Goal: Navigation & Orientation: Find specific page/section

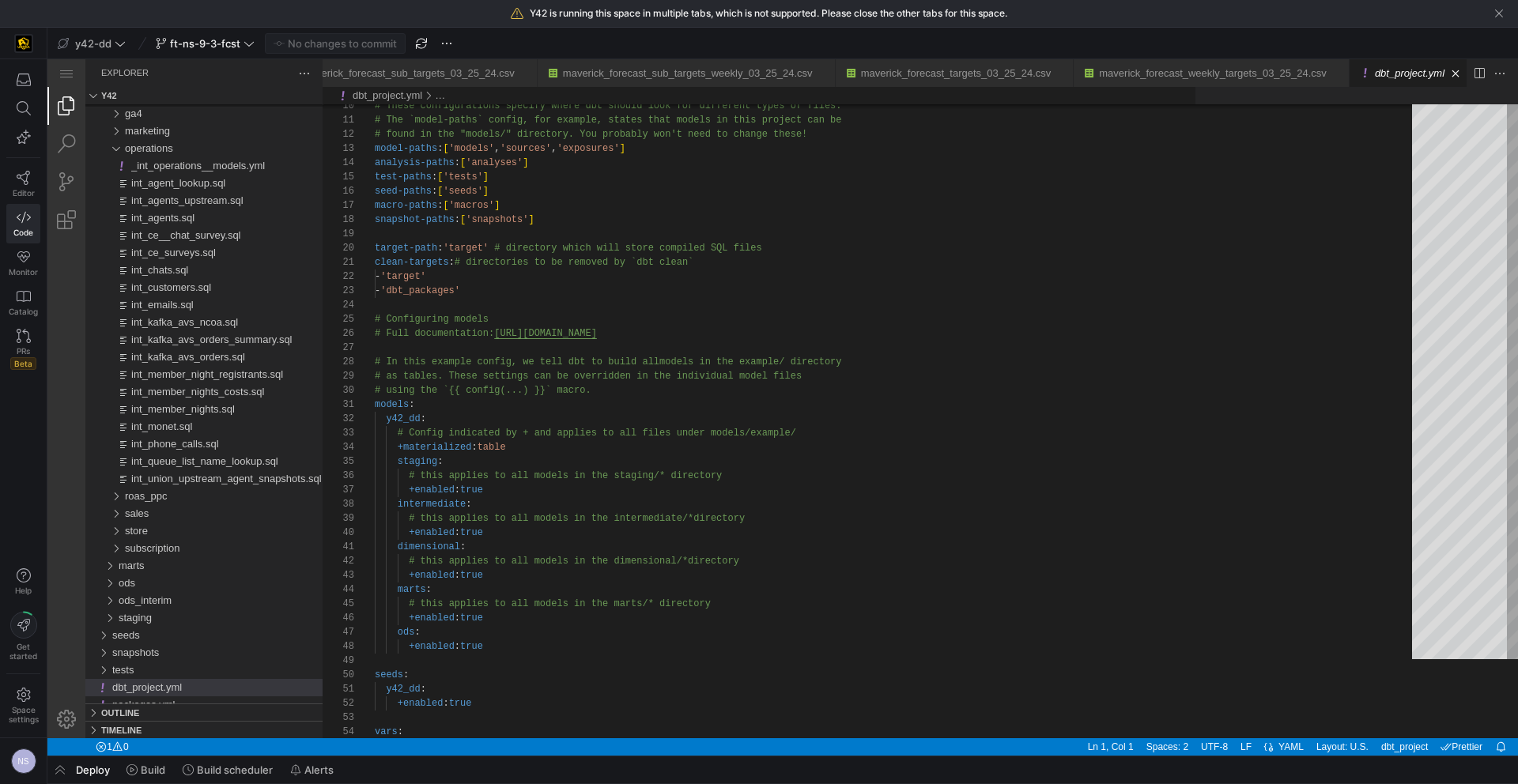
scroll to position [0, 97]
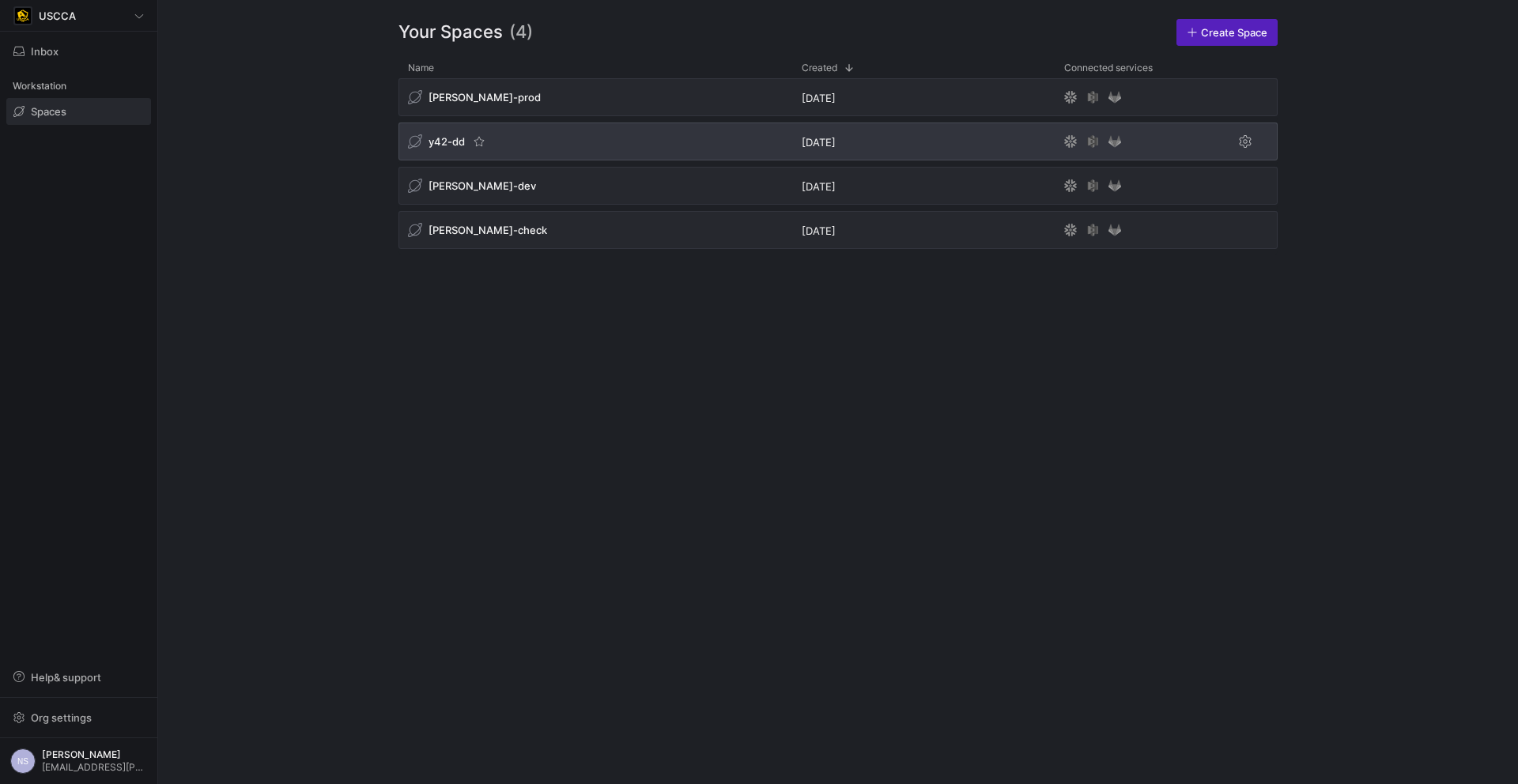
click at [625, 146] on div "y42-dd" at bounding box center [596, 141] width 394 height 38
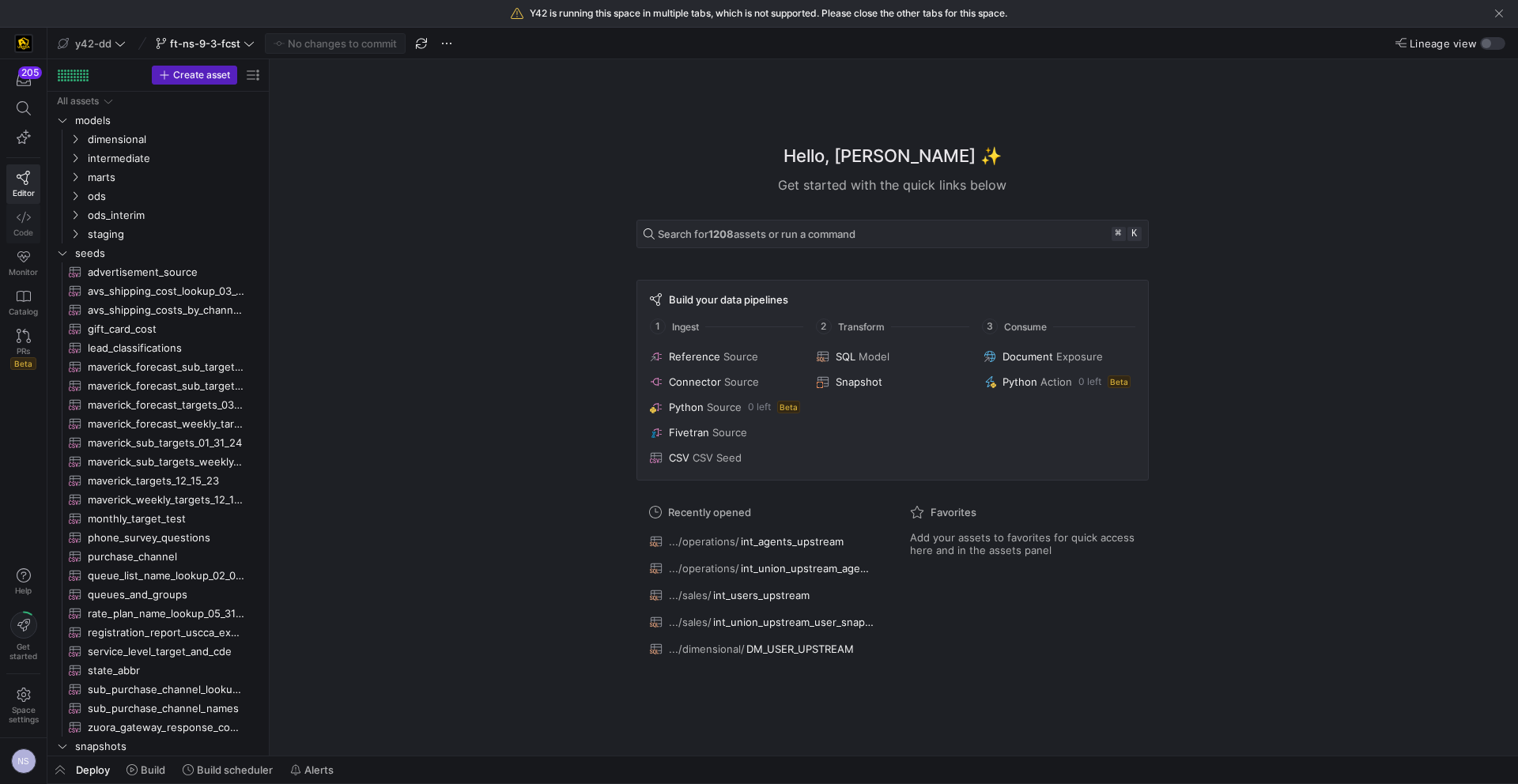
click at [14, 214] on link "Code" at bounding box center [23, 223] width 34 height 39
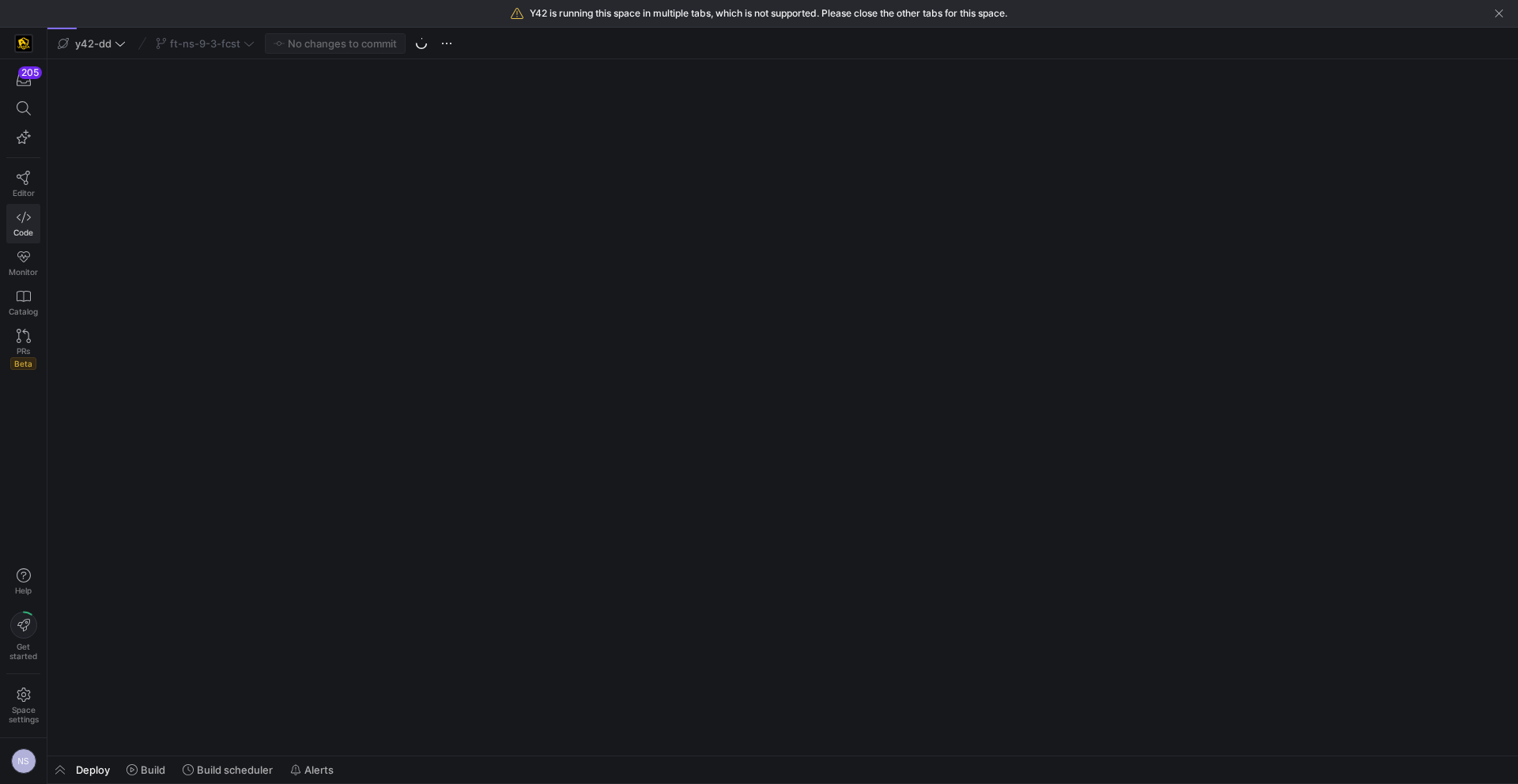
scroll to position [0, 97]
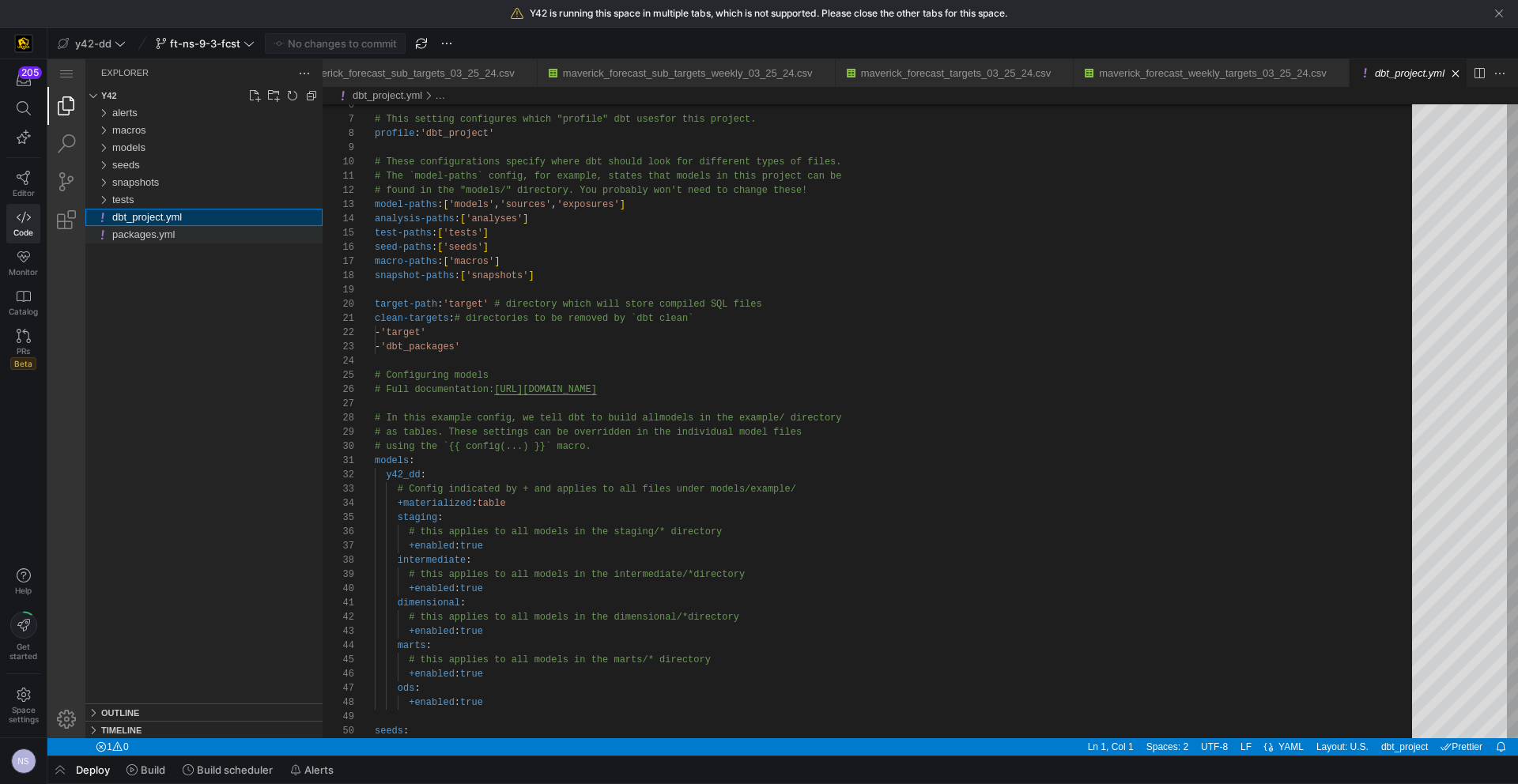
click at [145, 242] on div "packages.yml" at bounding box center [217, 235] width 211 height 17
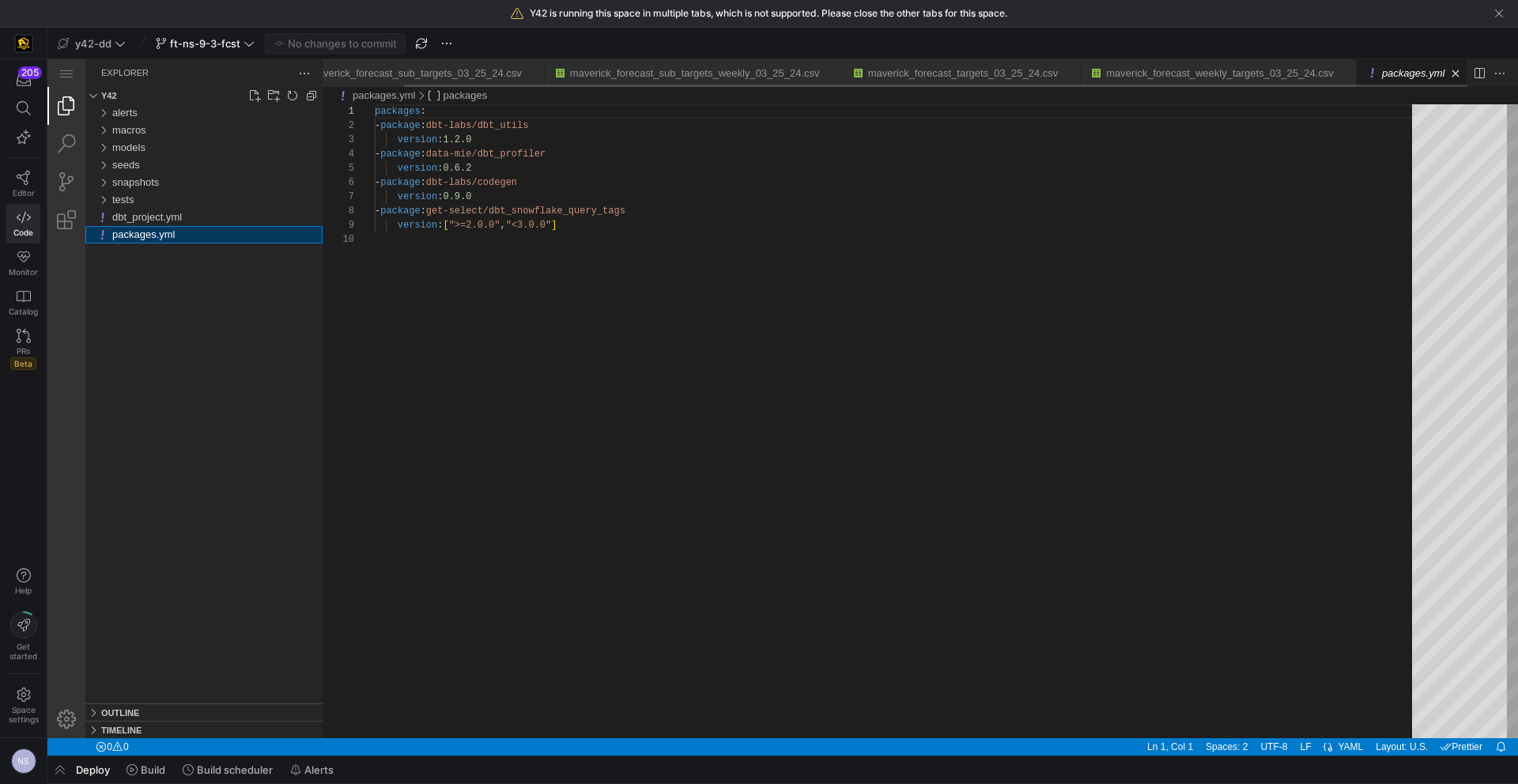
scroll to position [128, 0]
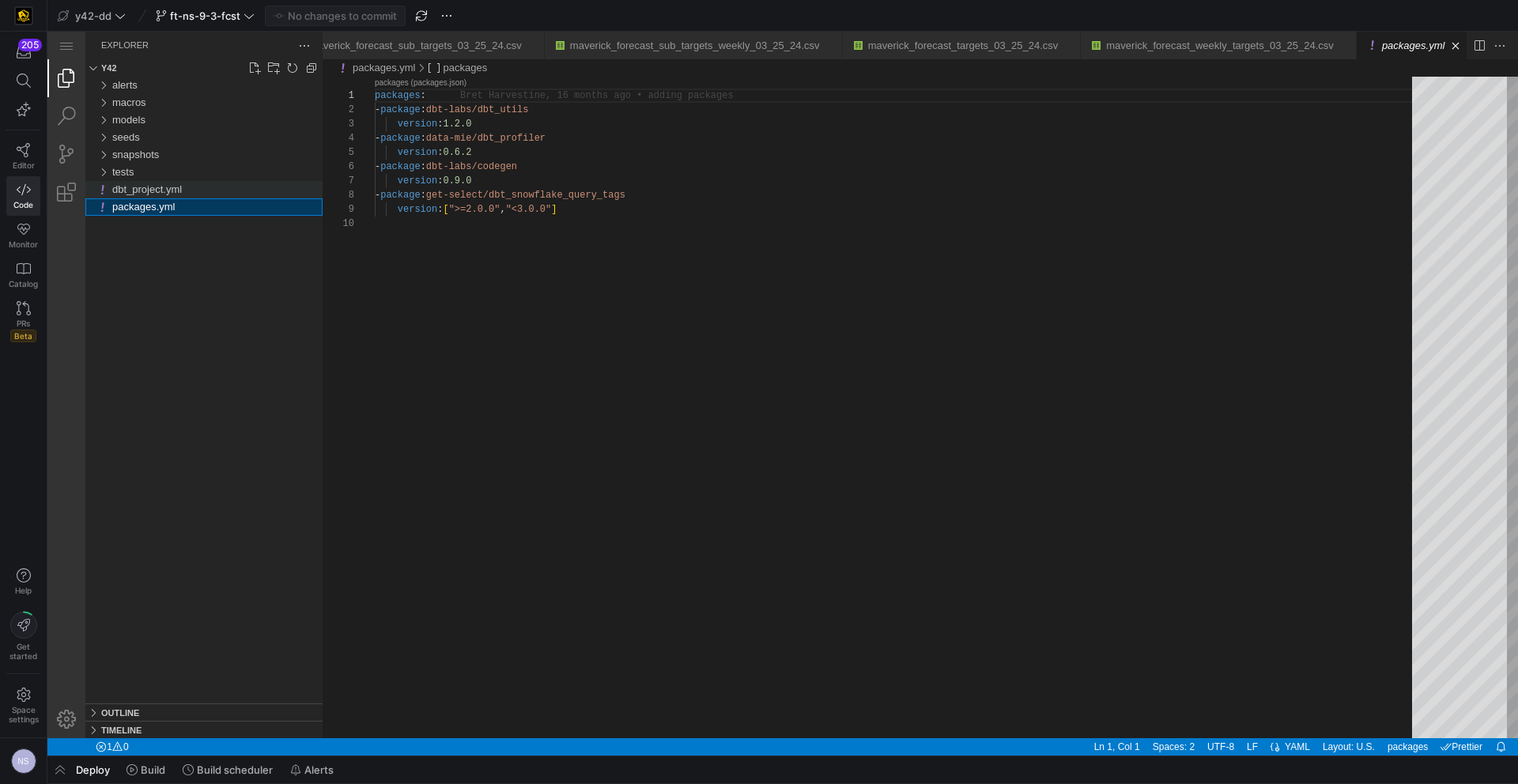
click at [179, 193] on span "dbt_project.yml" at bounding box center [146, 189] width 69 height 12
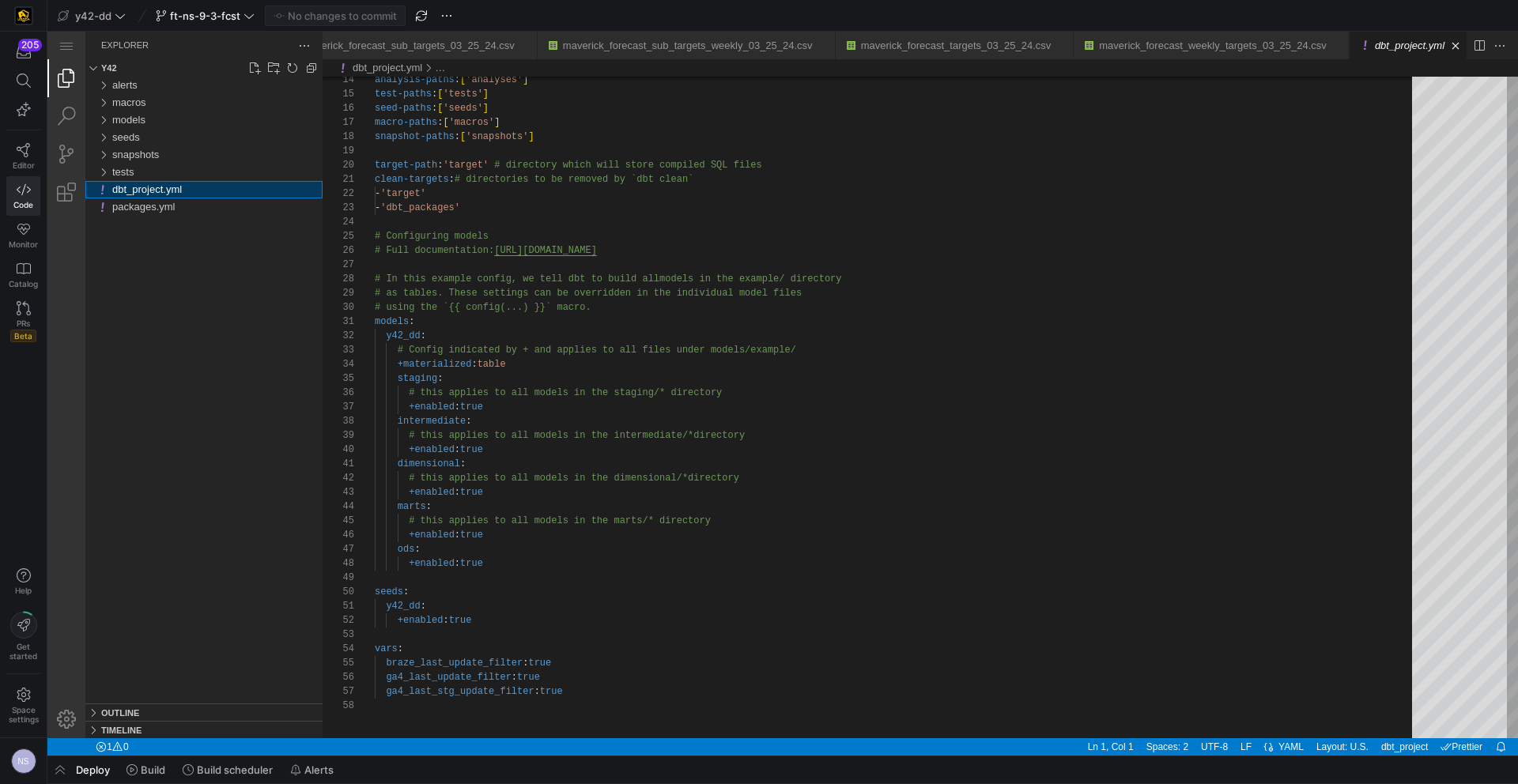
scroll to position [0, 97]
click at [219, 18] on span "ft-ns-9-3-fcst" at bounding box center [205, 15] width 70 height 13
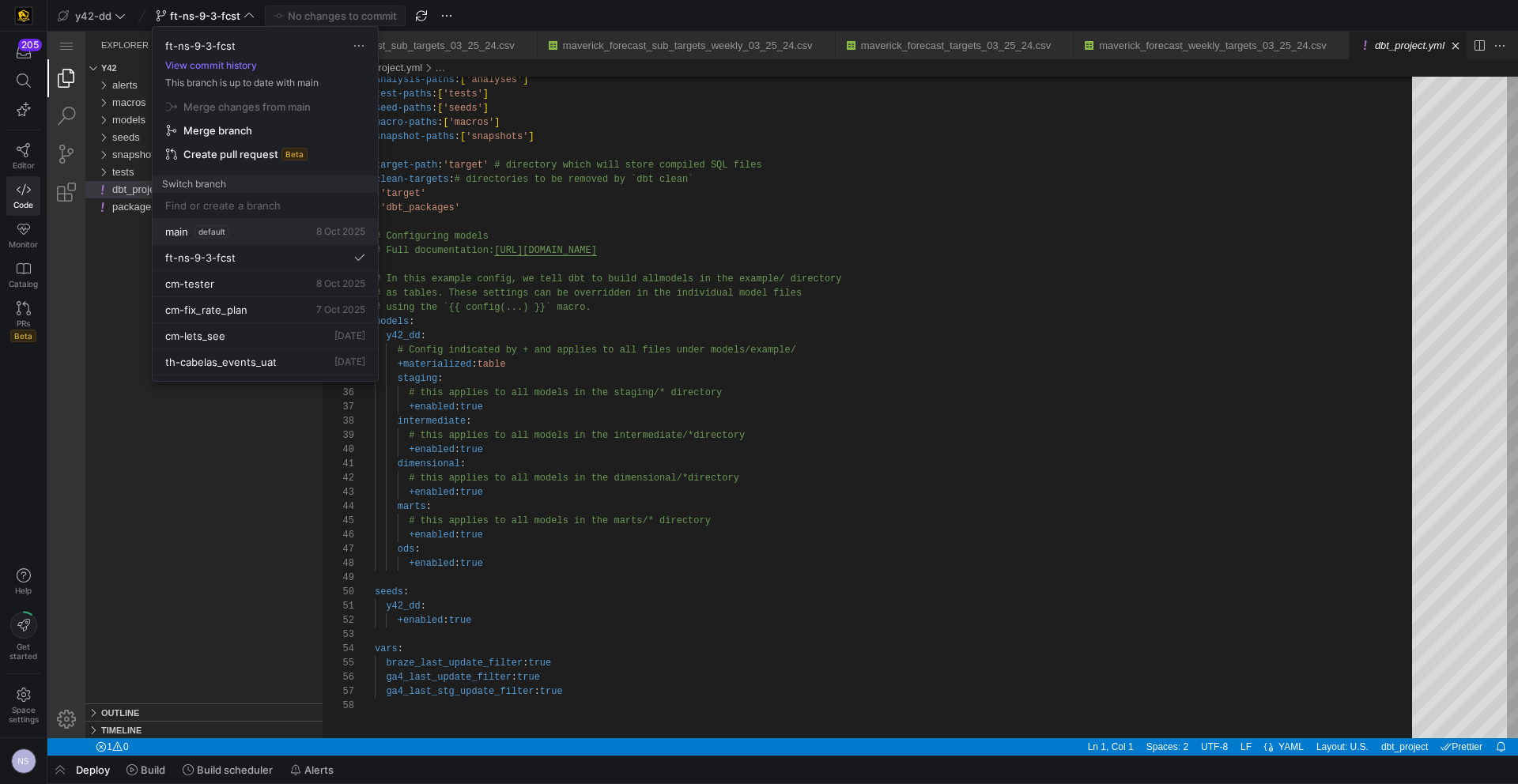
click at [245, 236] on div "main default 8 Oct 2025" at bounding box center [265, 231] width 200 height 13
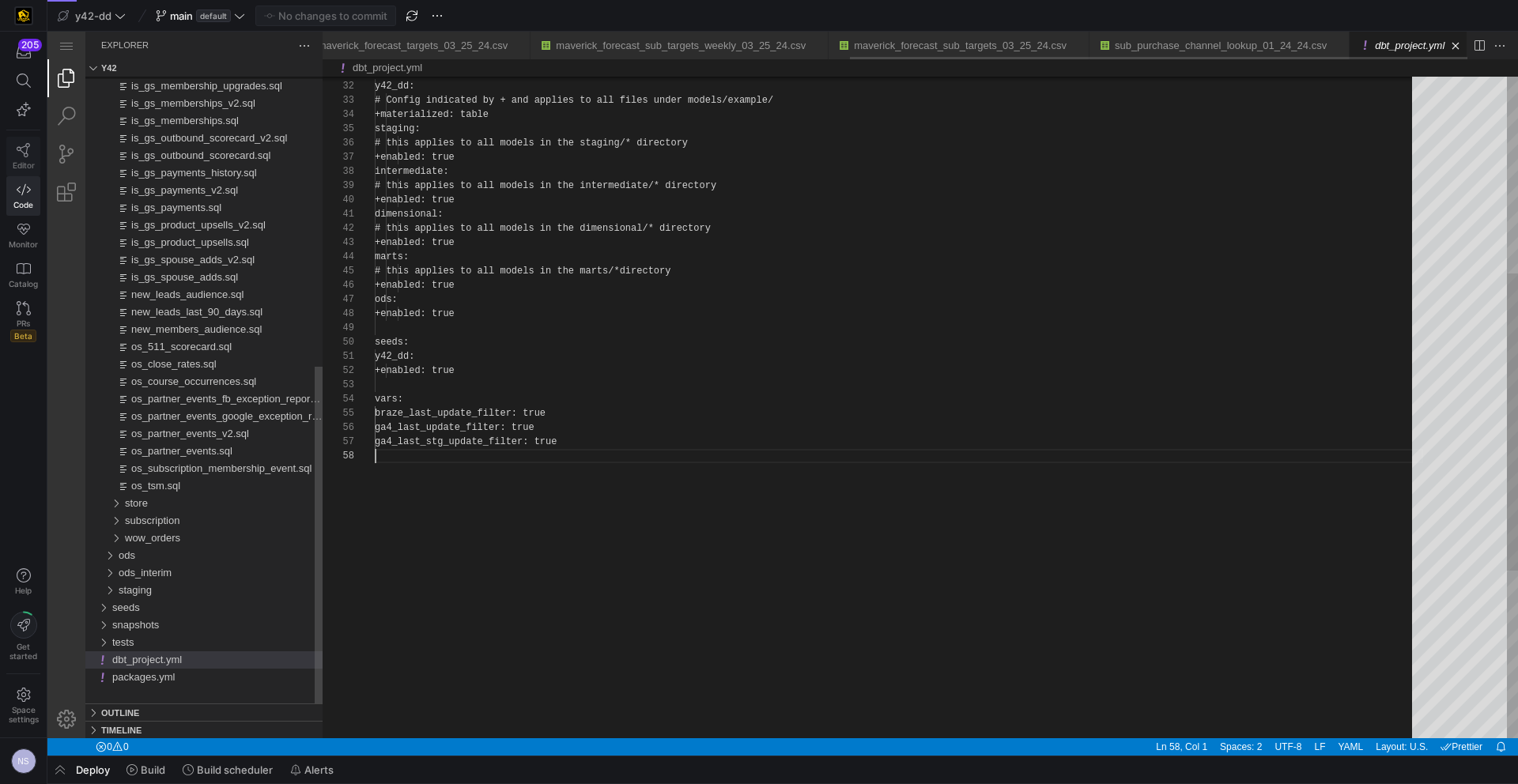
scroll to position [99, 0]
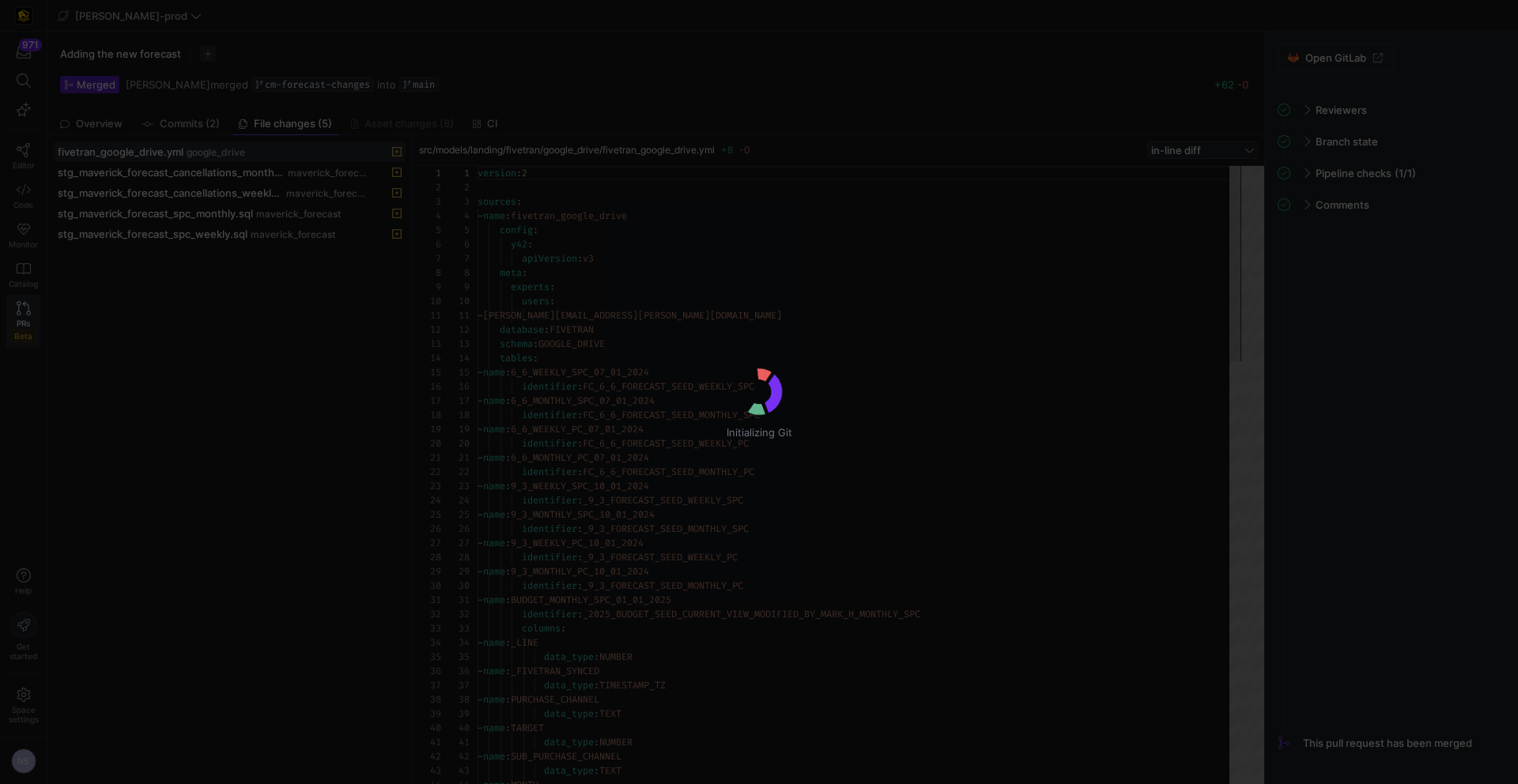
scroll to position [142, 0]
click at [36, 185] on div "Initializing Git" at bounding box center [759, 392] width 1518 height 784
click at [23, 189] on div "Initializing Git" at bounding box center [759, 392] width 1518 height 784
click at [26, 187] on div "Initializing Git" at bounding box center [759, 392] width 1518 height 784
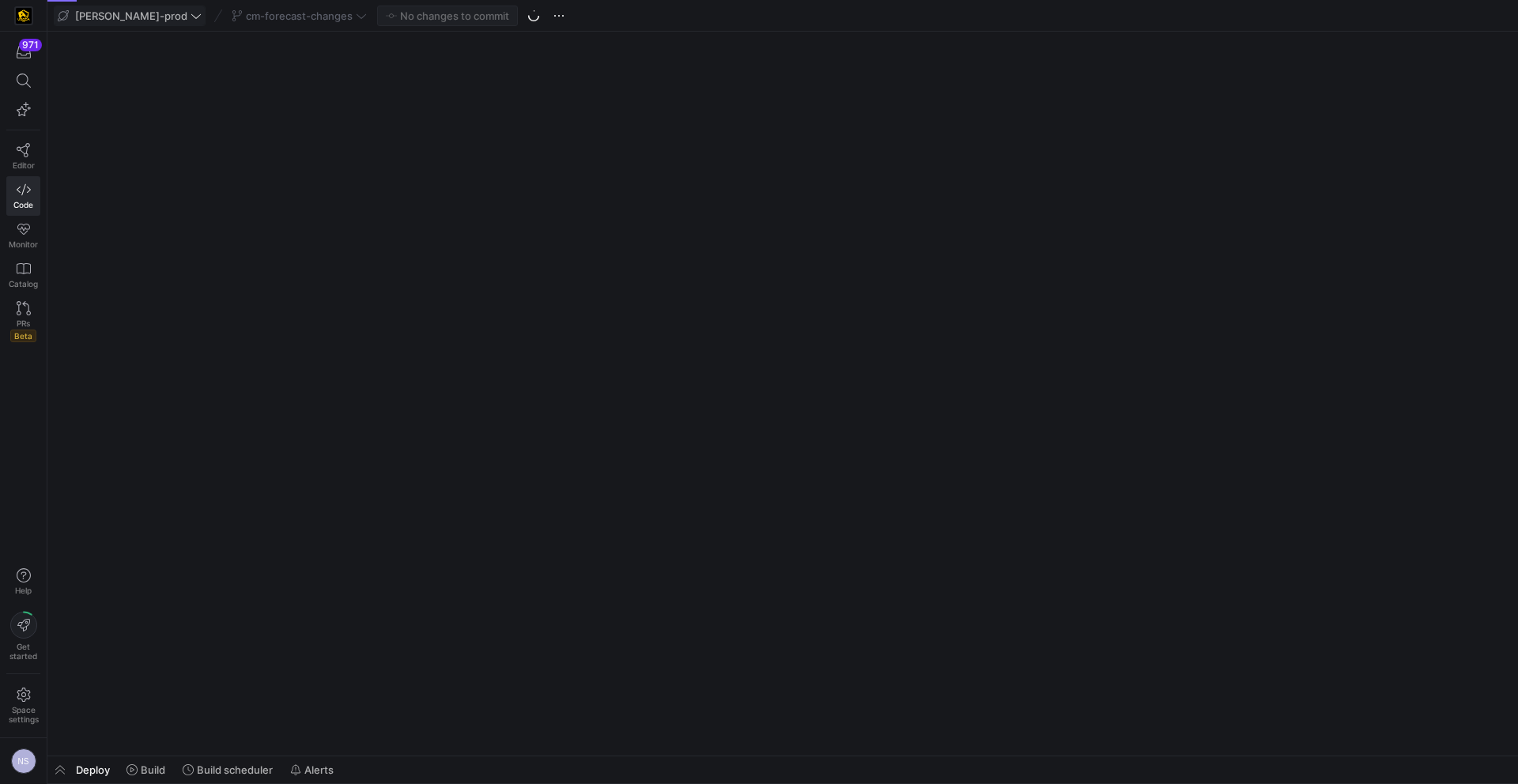
click at [191, 19] on icon at bounding box center [196, 15] width 11 height 11
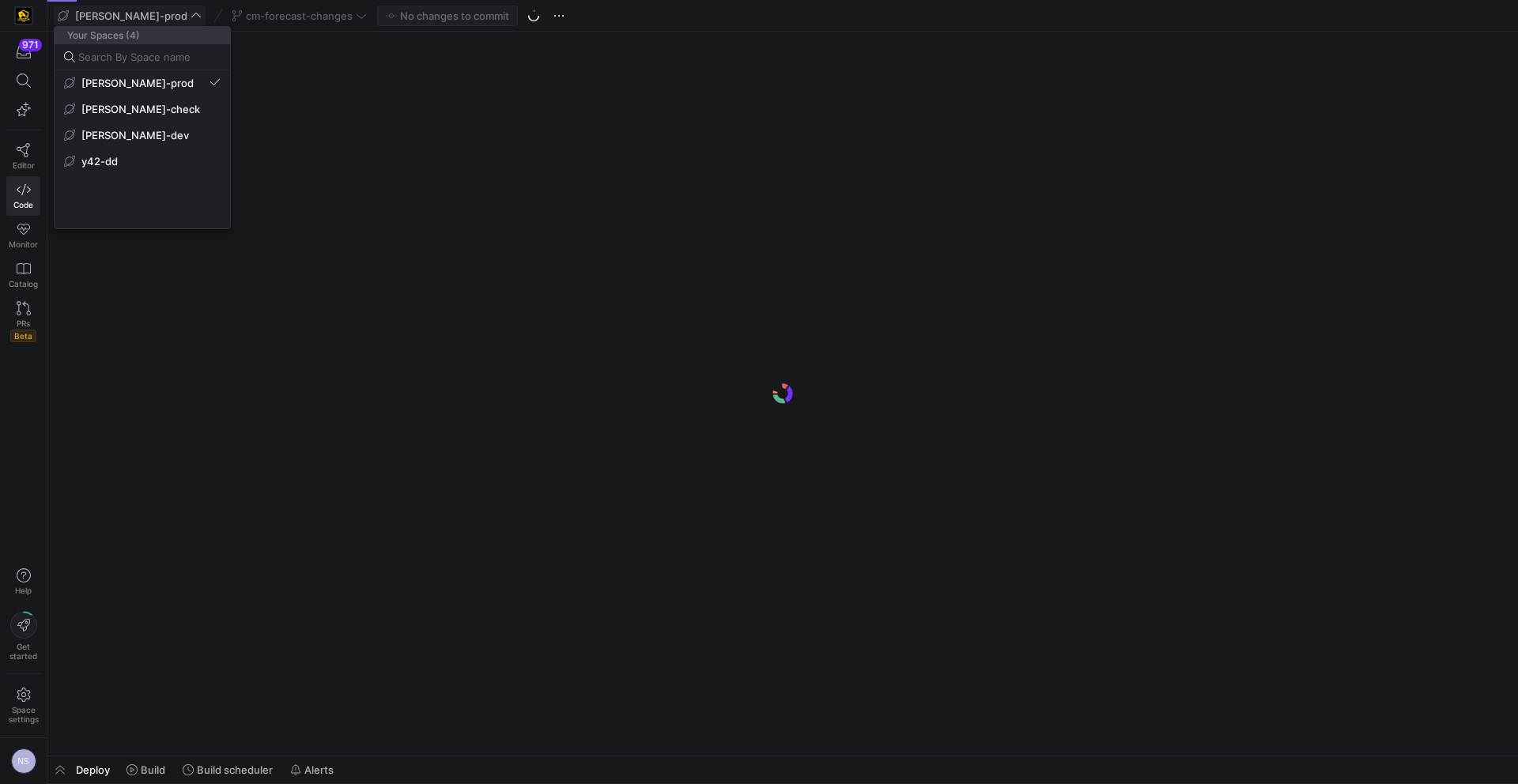
click at [146, 17] on div at bounding box center [759, 392] width 1518 height 784
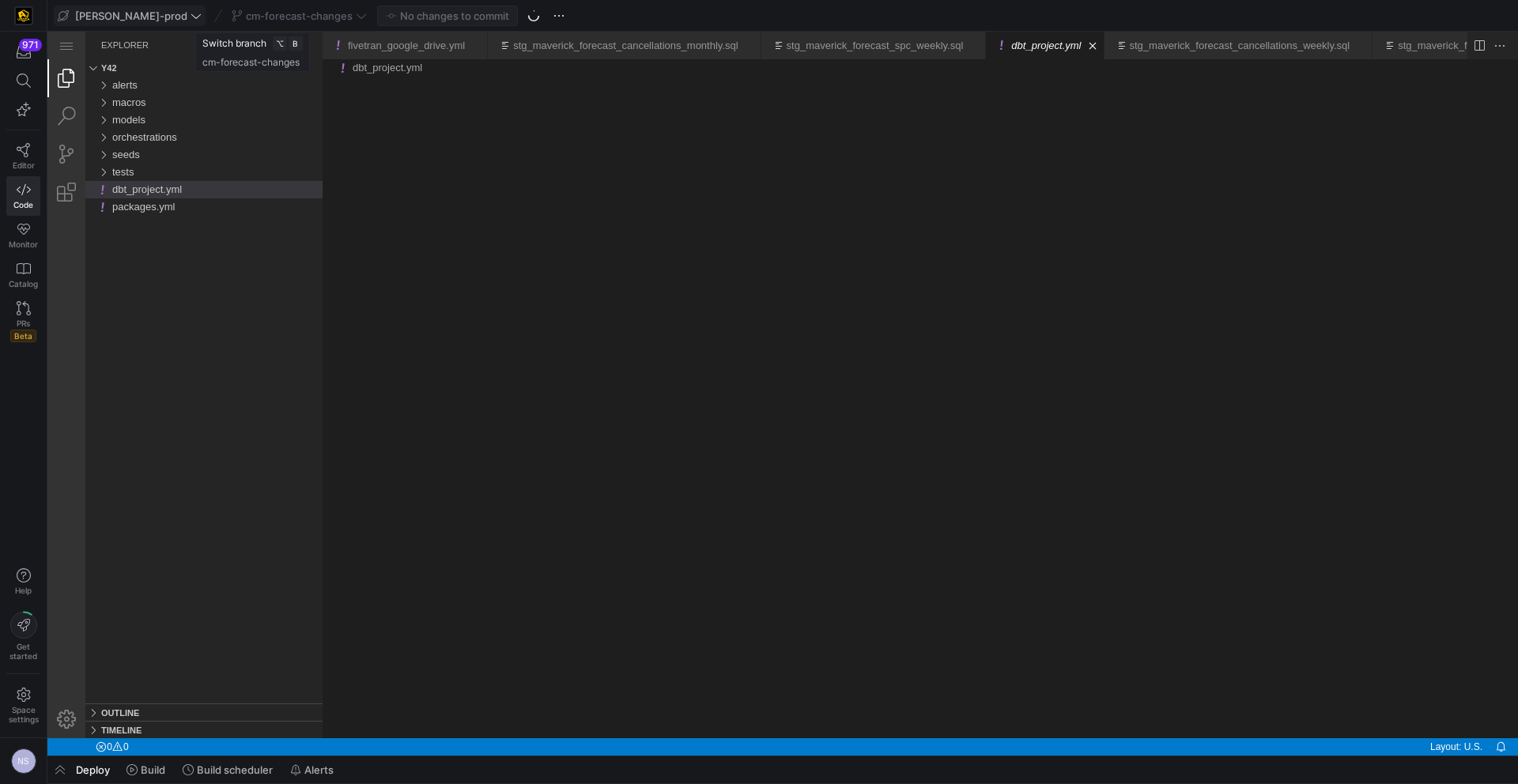
click at [298, 16] on div "cm-forecast-changes" at bounding box center [299, 15] width 143 height 21
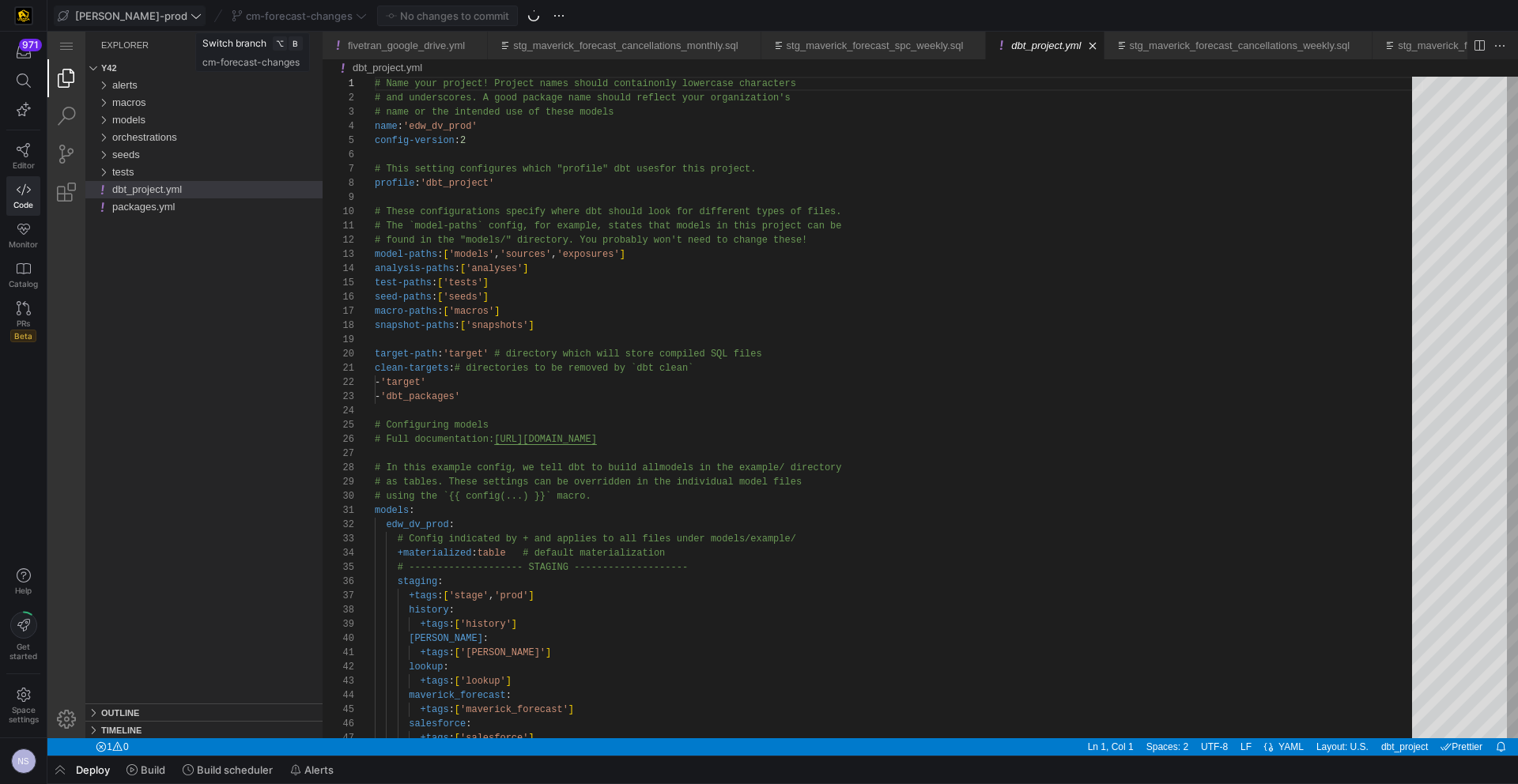
click at [310, 17] on div "cm-forecast-changes" at bounding box center [299, 15] width 143 height 21
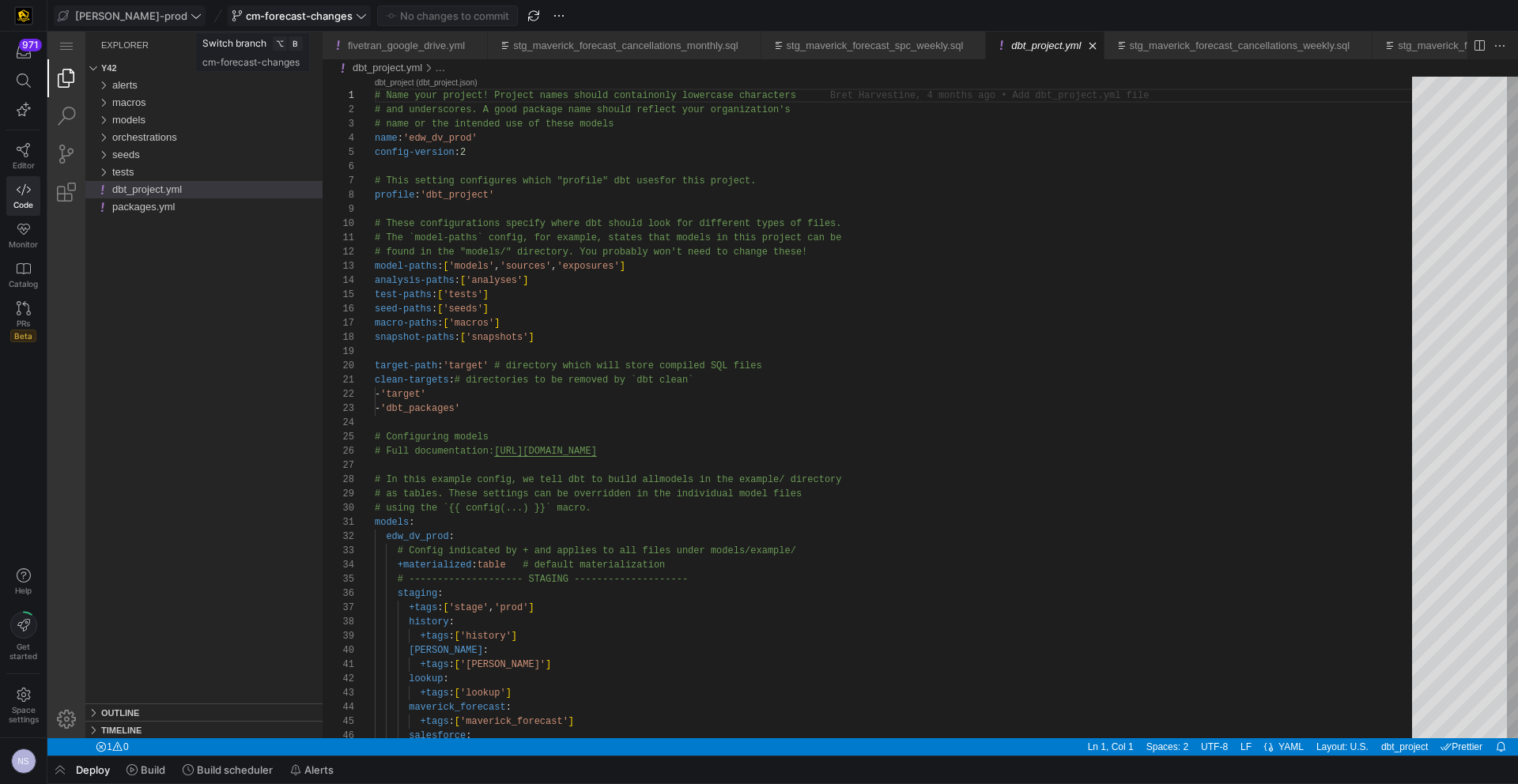
click at [356, 17] on icon at bounding box center [361, 15] width 11 height 11
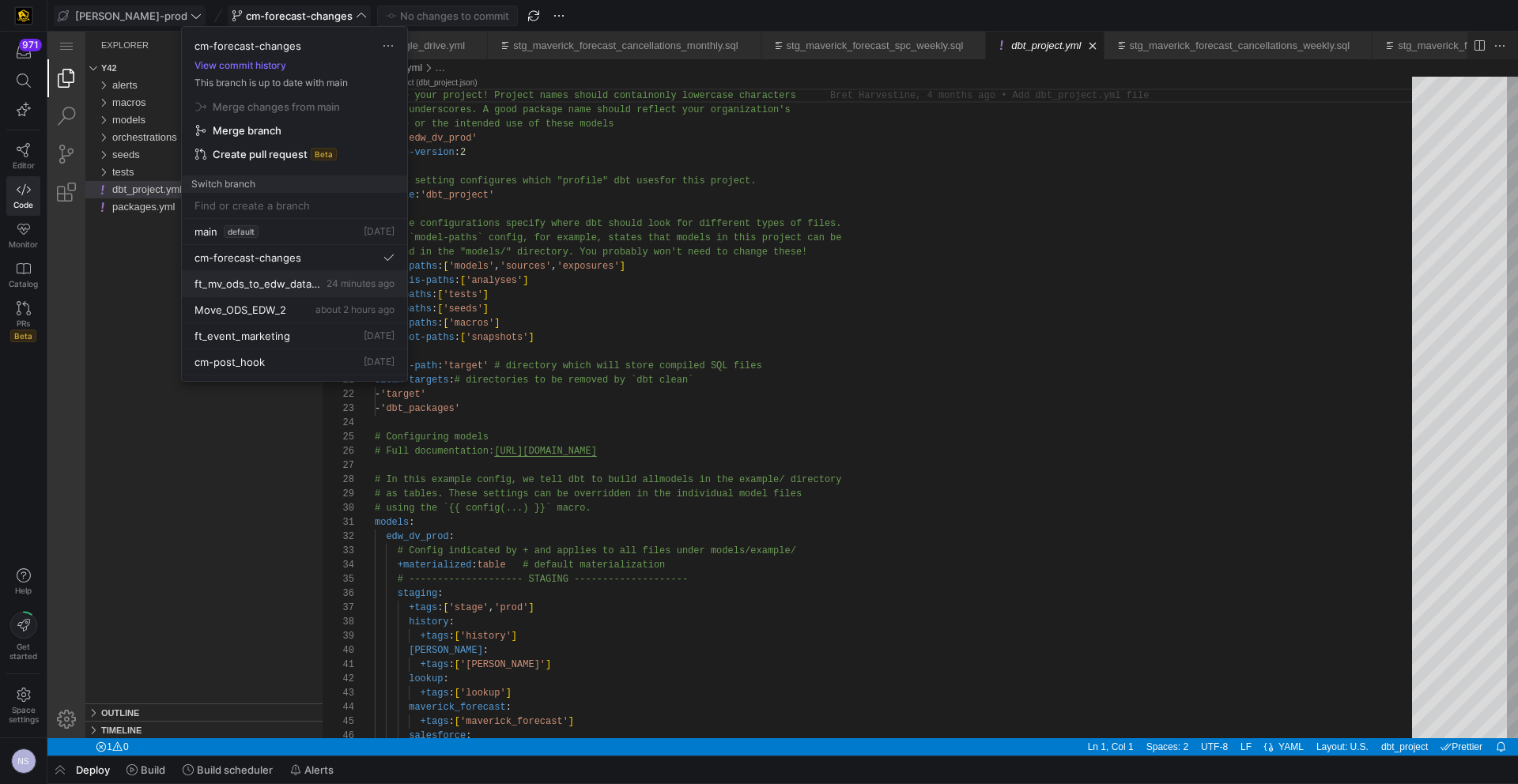
click at [301, 290] on button "ft_mv_ods_to_edw_data_vault 24 minutes ago" at bounding box center [294, 284] width 225 height 26
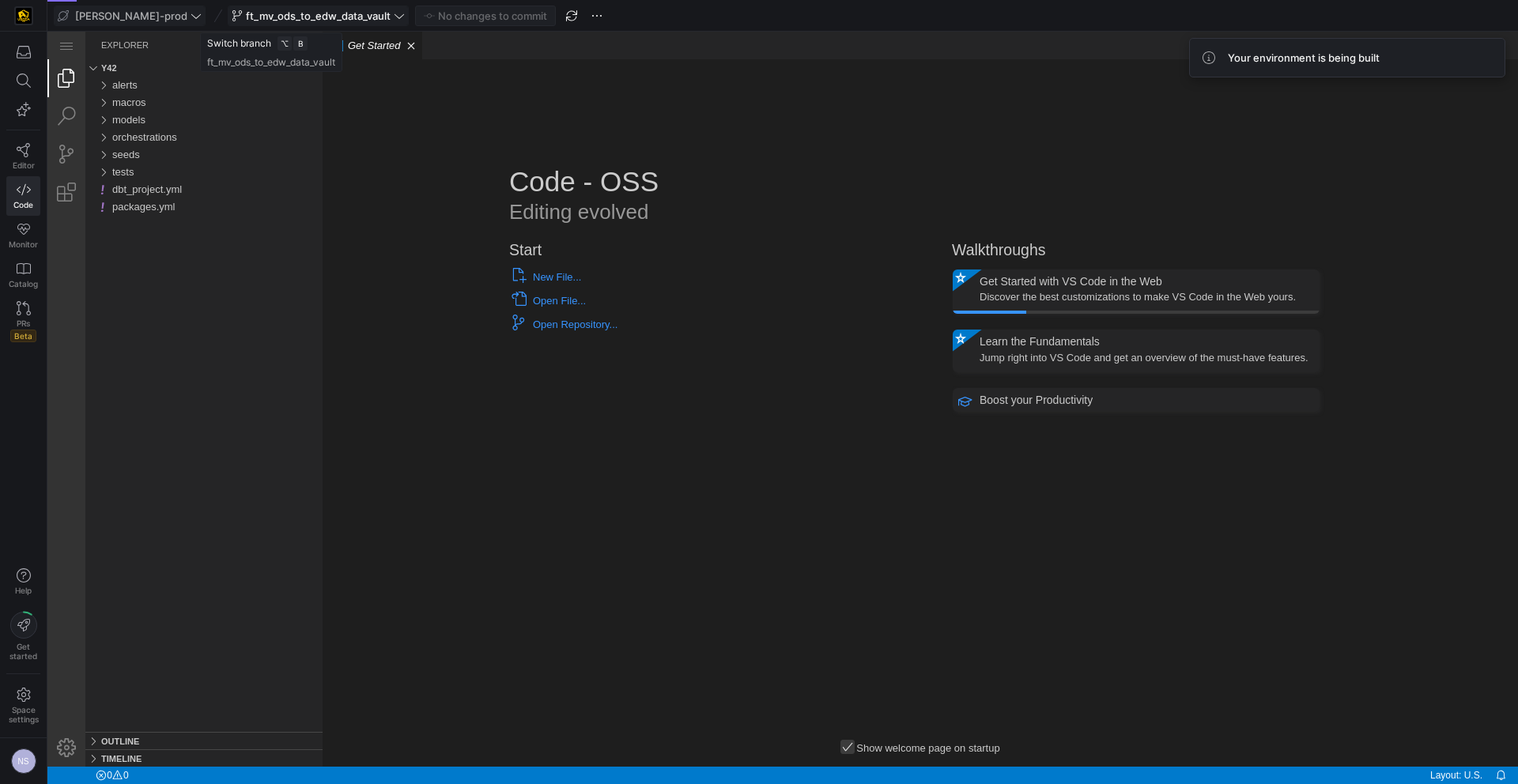
click at [299, 19] on span "ft_mv_ods_to_edw_data_vault" at bounding box center [318, 15] width 145 height 13
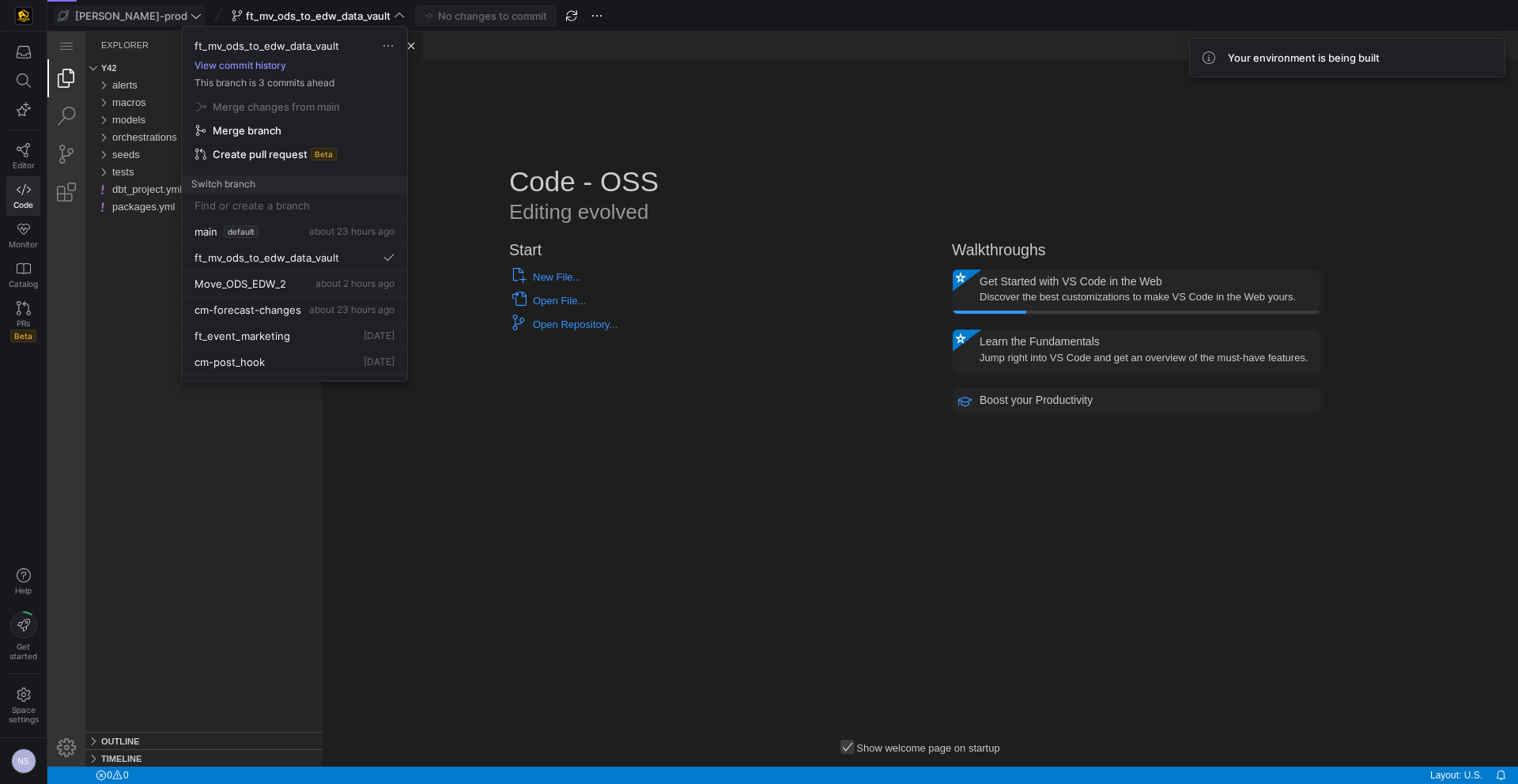
click at [259, 68] on button "View commit history" at bounding box center [240, 65] width 117 height 11
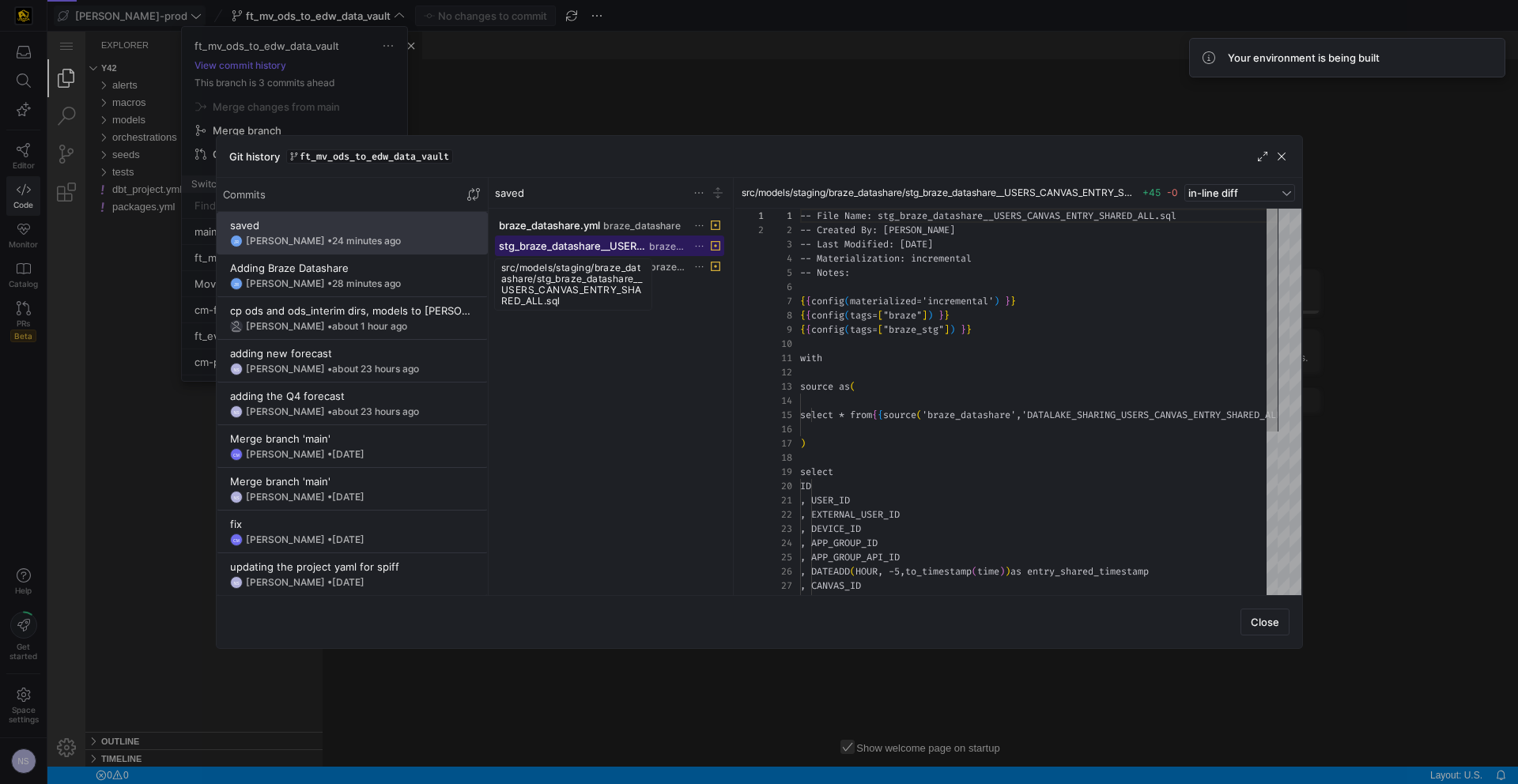
scroll to position [142, 0]
click at [625, 242] on span "stg_braze_datashare__USERS_CANVAS_ENTRY_SHARED_ALL.sql" at bounding box center [573, 246] width 148 height 13
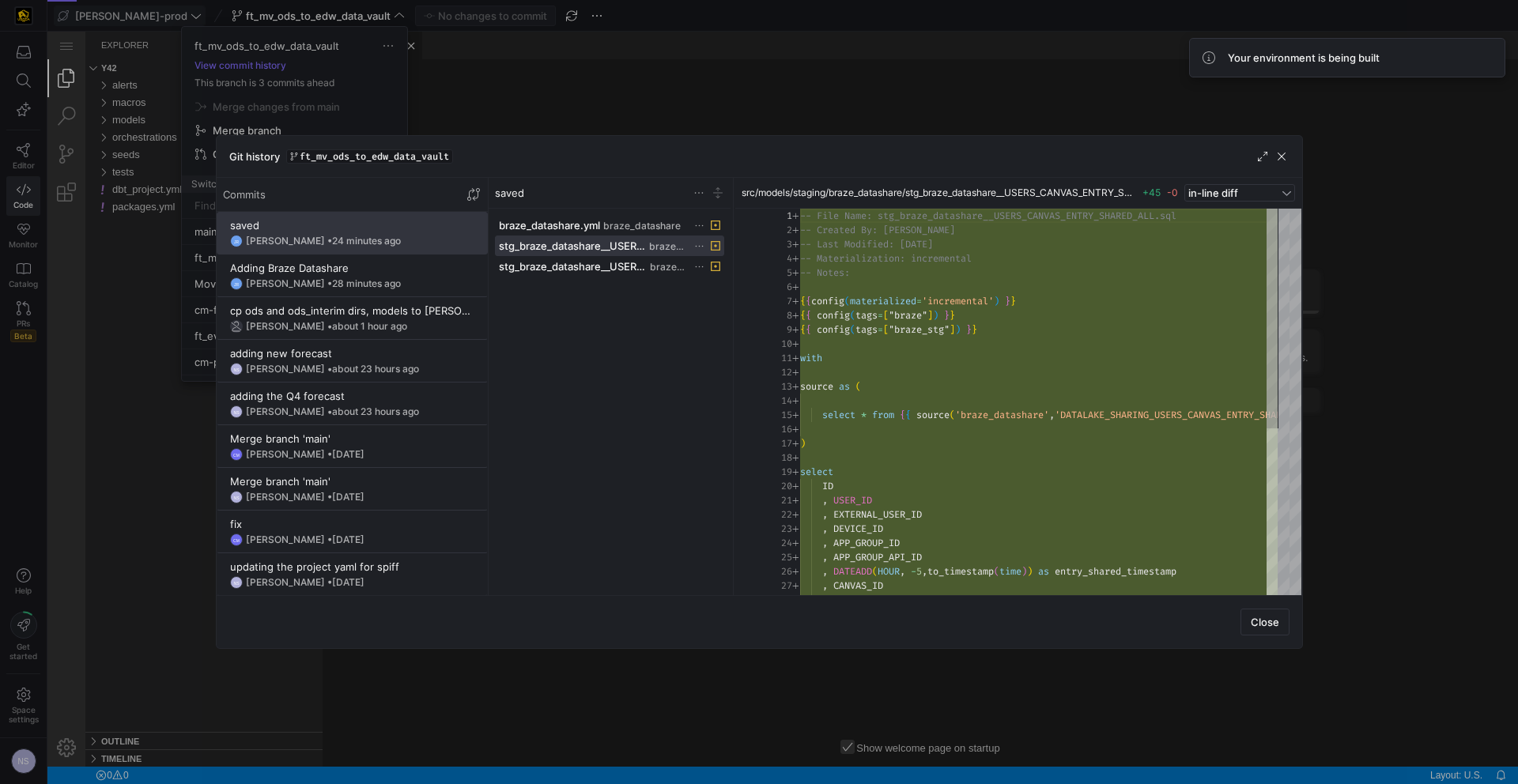
click at [1390, 365] on div at bounding box center [759, 392] width 1518 height 784
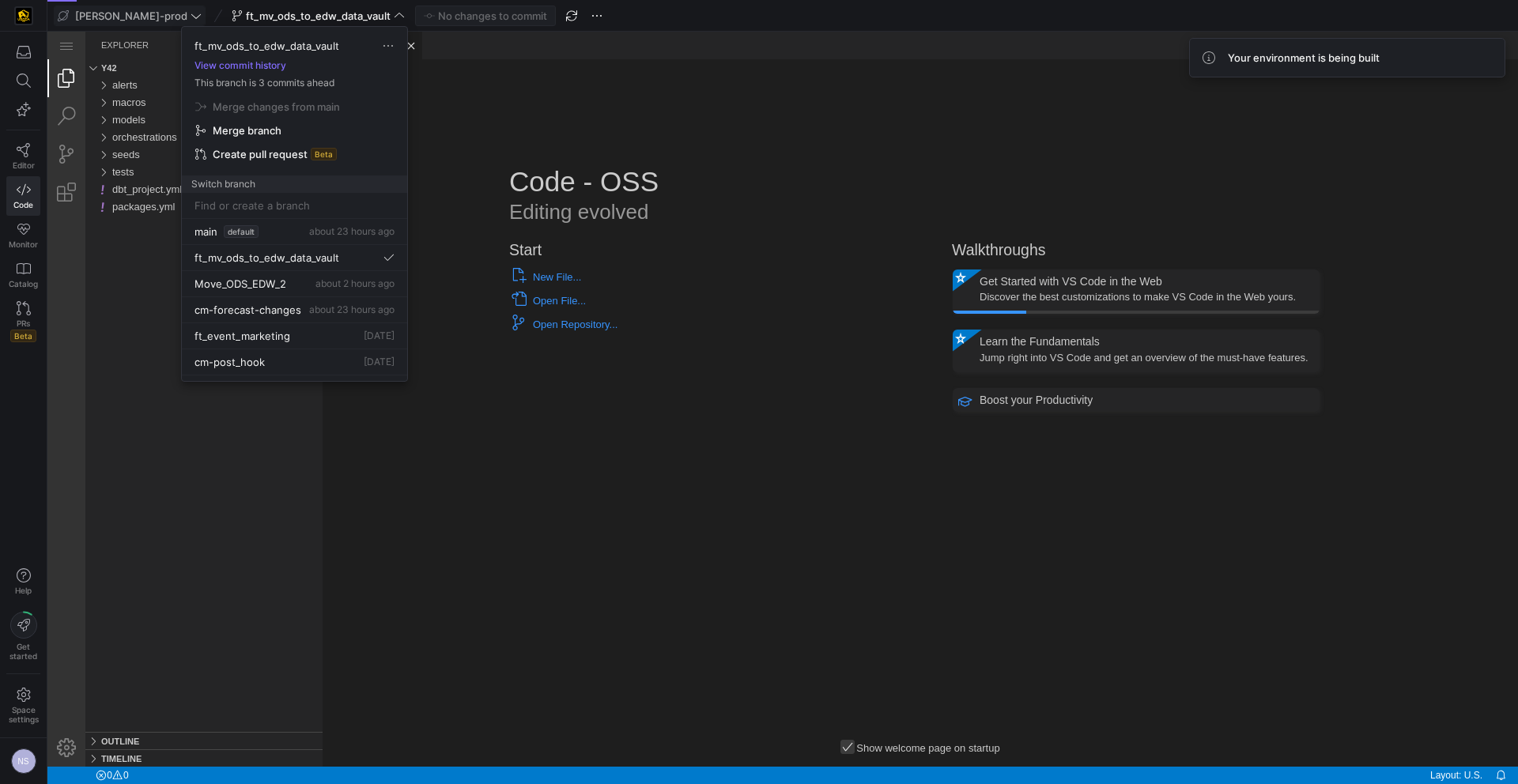
click at [505, 139] on div at bounding box center [759, 392] width 1518 height 784
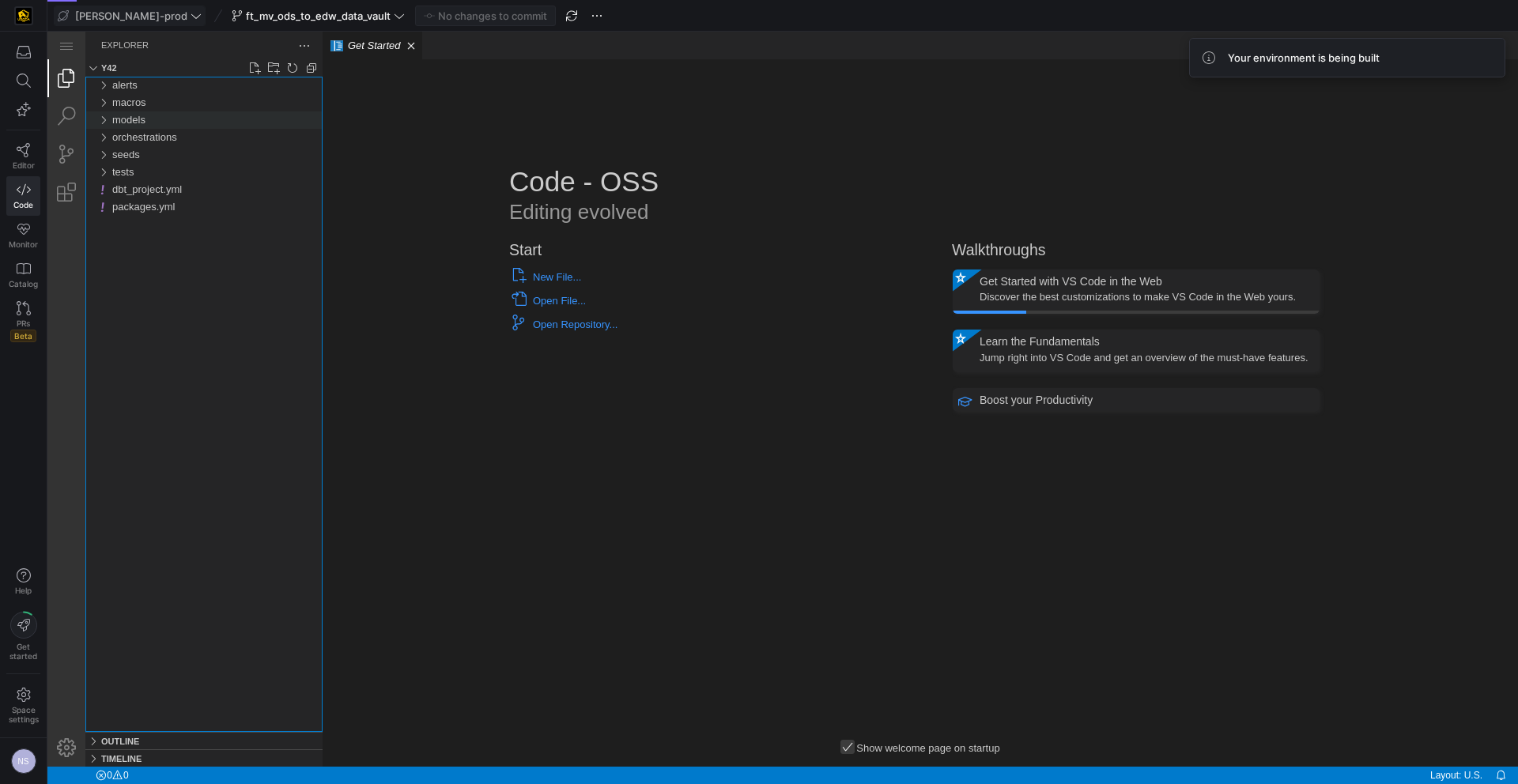
click at [168, 122] on div "models" at bounding box center [217, 120] width 211 height 17
click at [170, 178] on div "landing" at bounding box center [221, 172] width 204 height 17
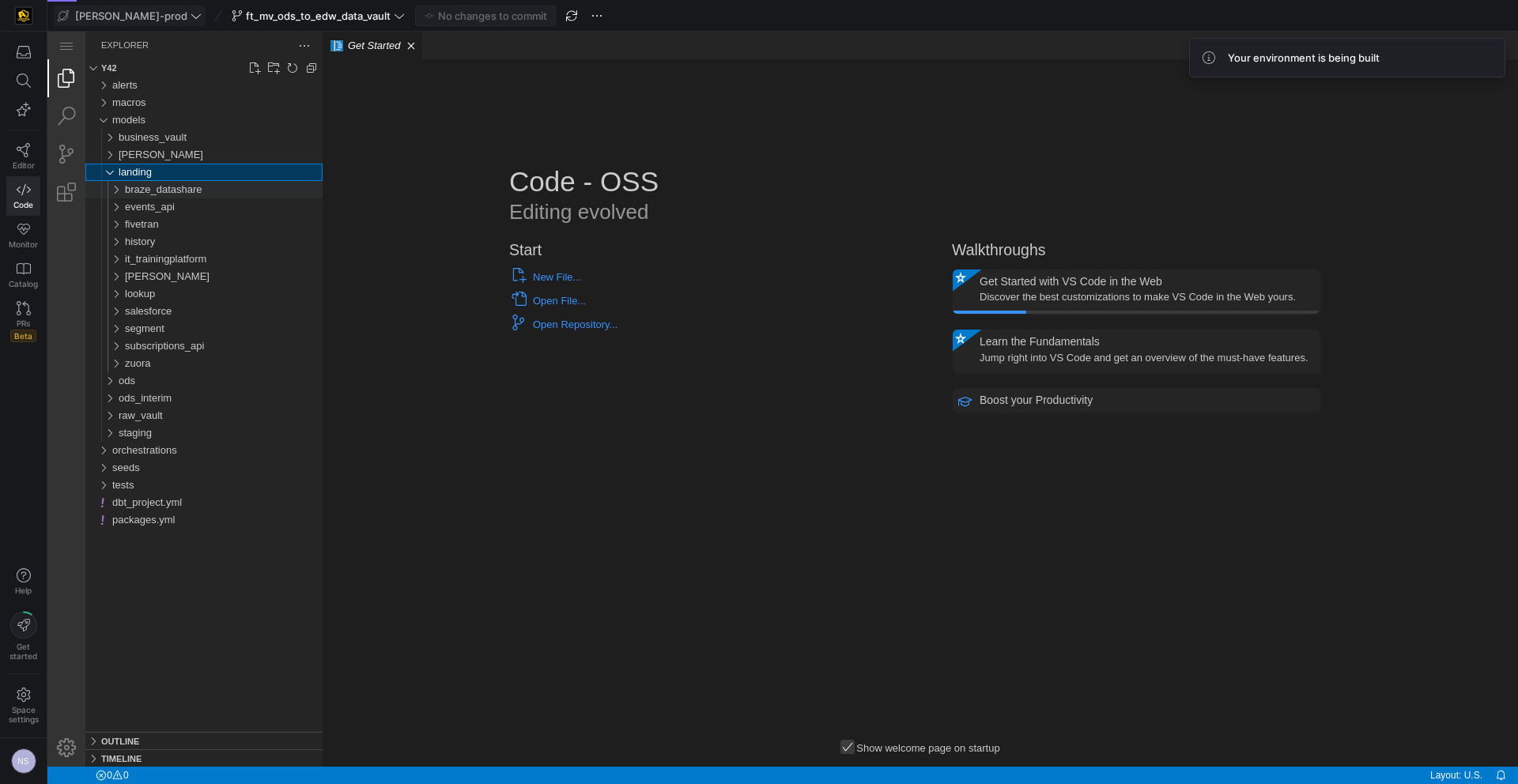
click at [190, 190] on span "braze_datashare" at bounding box center [164, 189] width 78 height 12
click at [192, 190] on span "braze_datashare" at bounding box center [164, 189] width 78 height 12
click at [266, 17] on span "ft_mv_ods_to_edw_data_vault" at bounding box center [318, 15] width 145 height 13
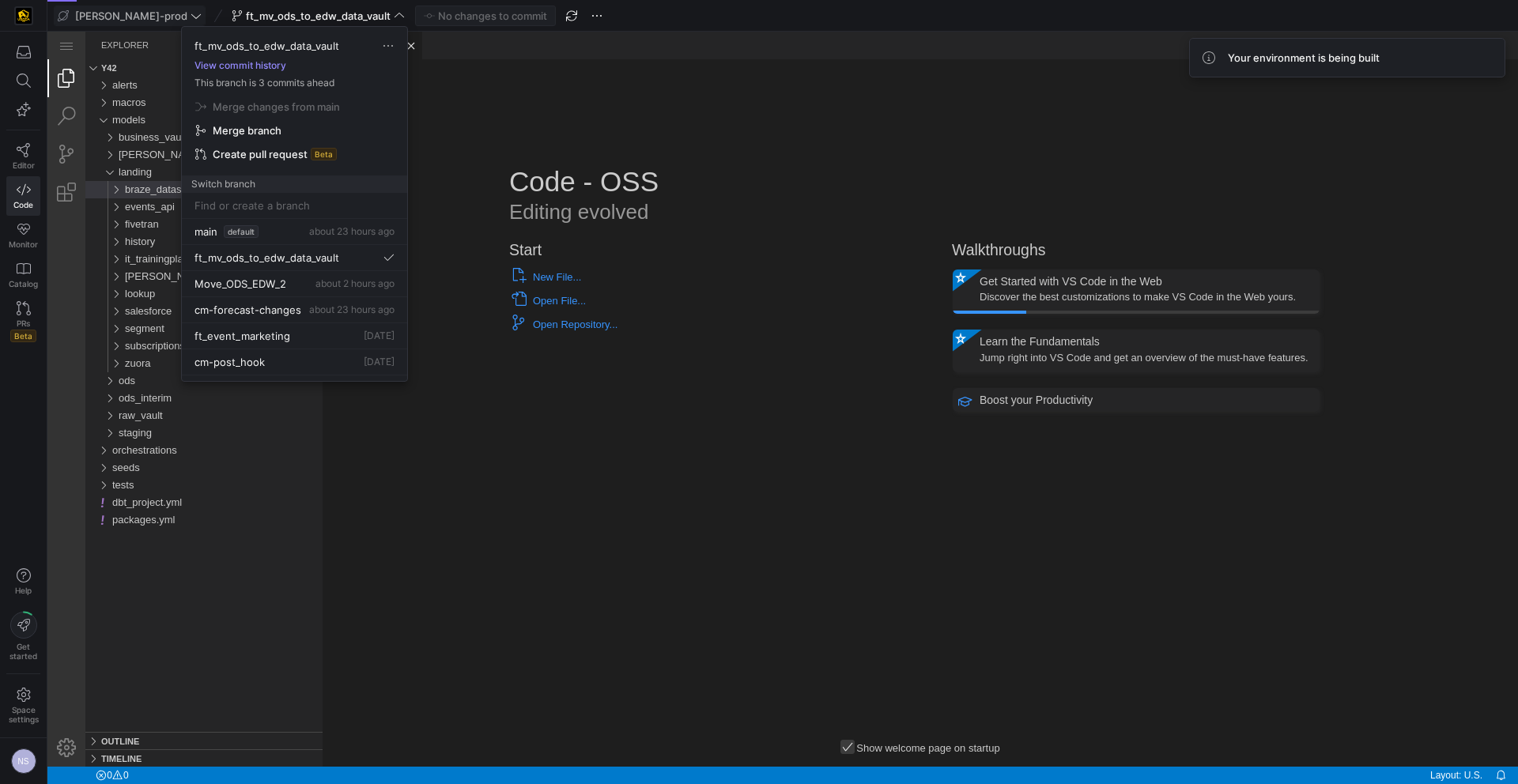
click at [256, 63] on button "View commit history" at bounding box center [240, 65] width 117 height 11
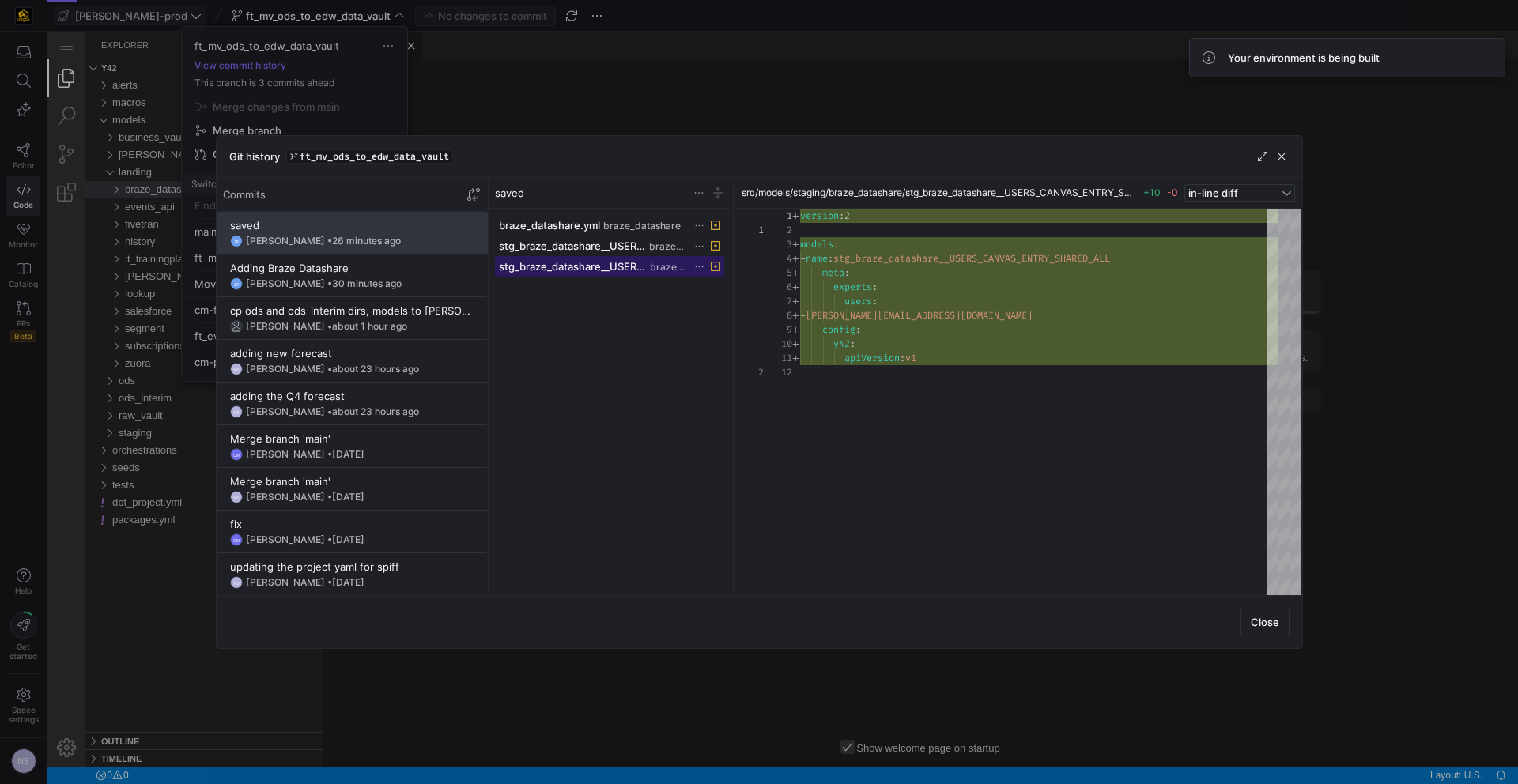
click at [622, 257] on span at bounding box center [610, 266] width 229 height 19
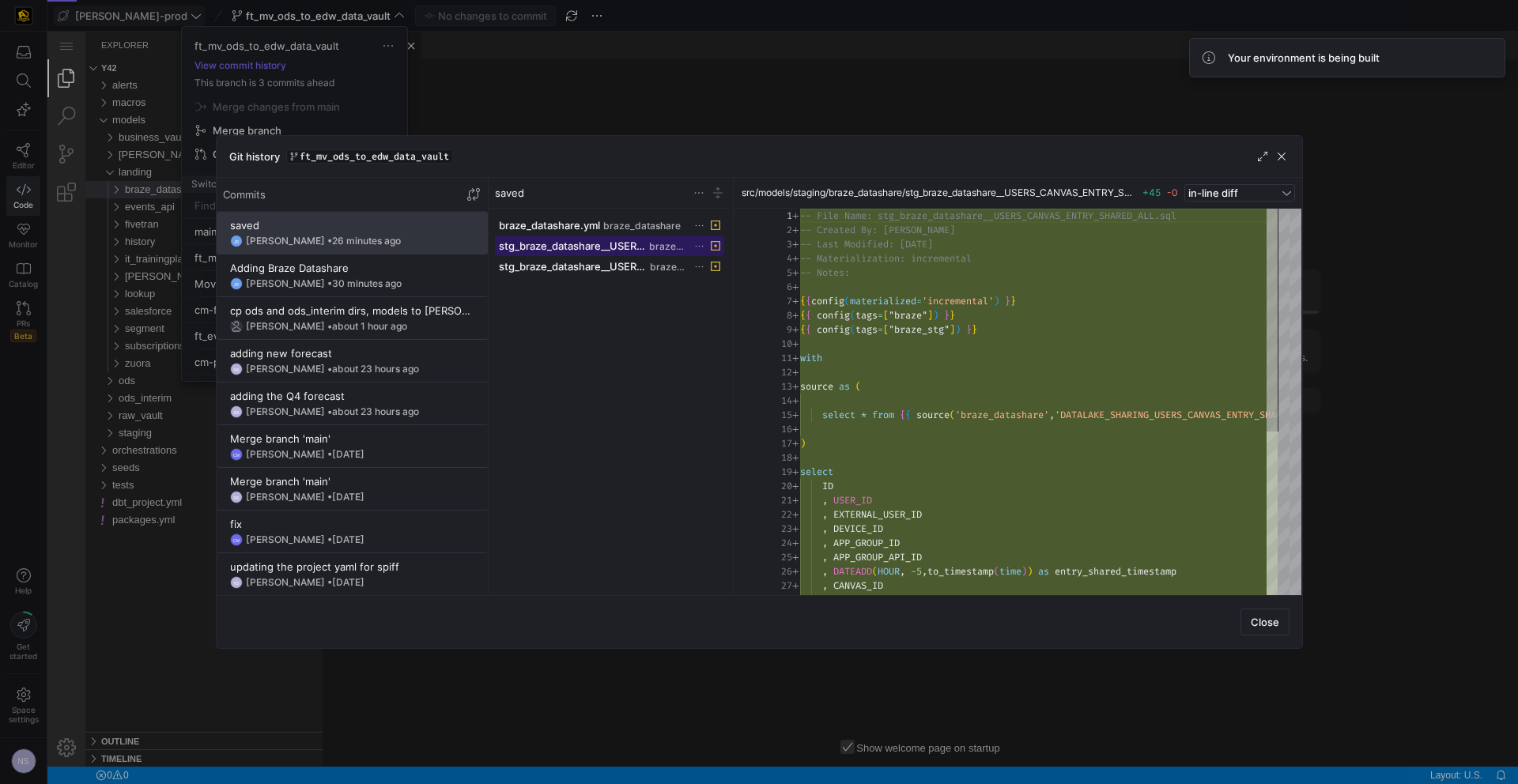
click at [619, 246] on span "stg_braze_datashare__USERS_CANVAS_ENTRY_SHARED_ALL.sql" at bounding box center [573, 246] width 148 height 13
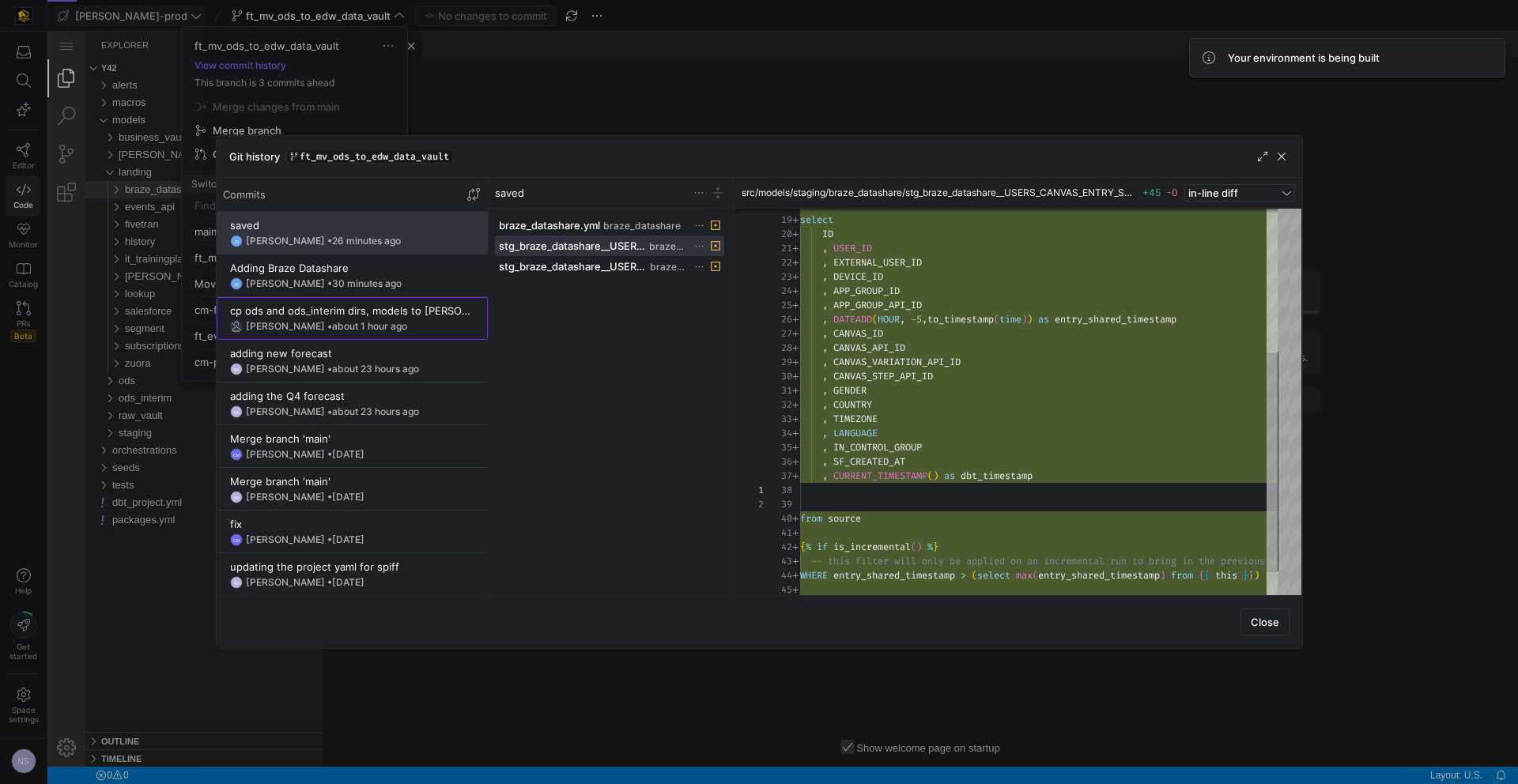
click at [332, 325] on span "about 1 hour ago" at bounding box center [370, 326] width 75 height 12
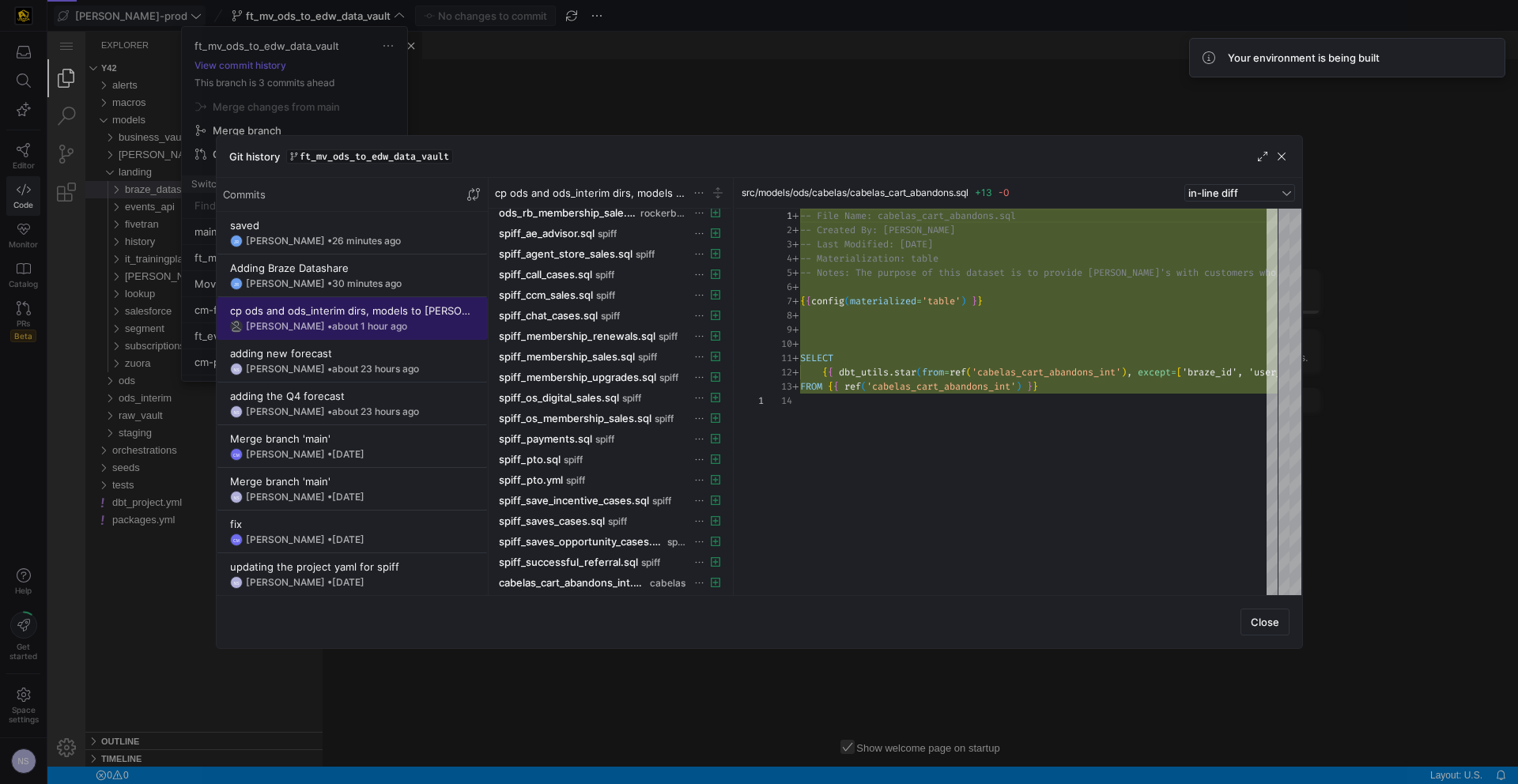
scroll to position [276, 0]
click at [593, 108] on div at bounding box center [759, 392] width 1518 height 784
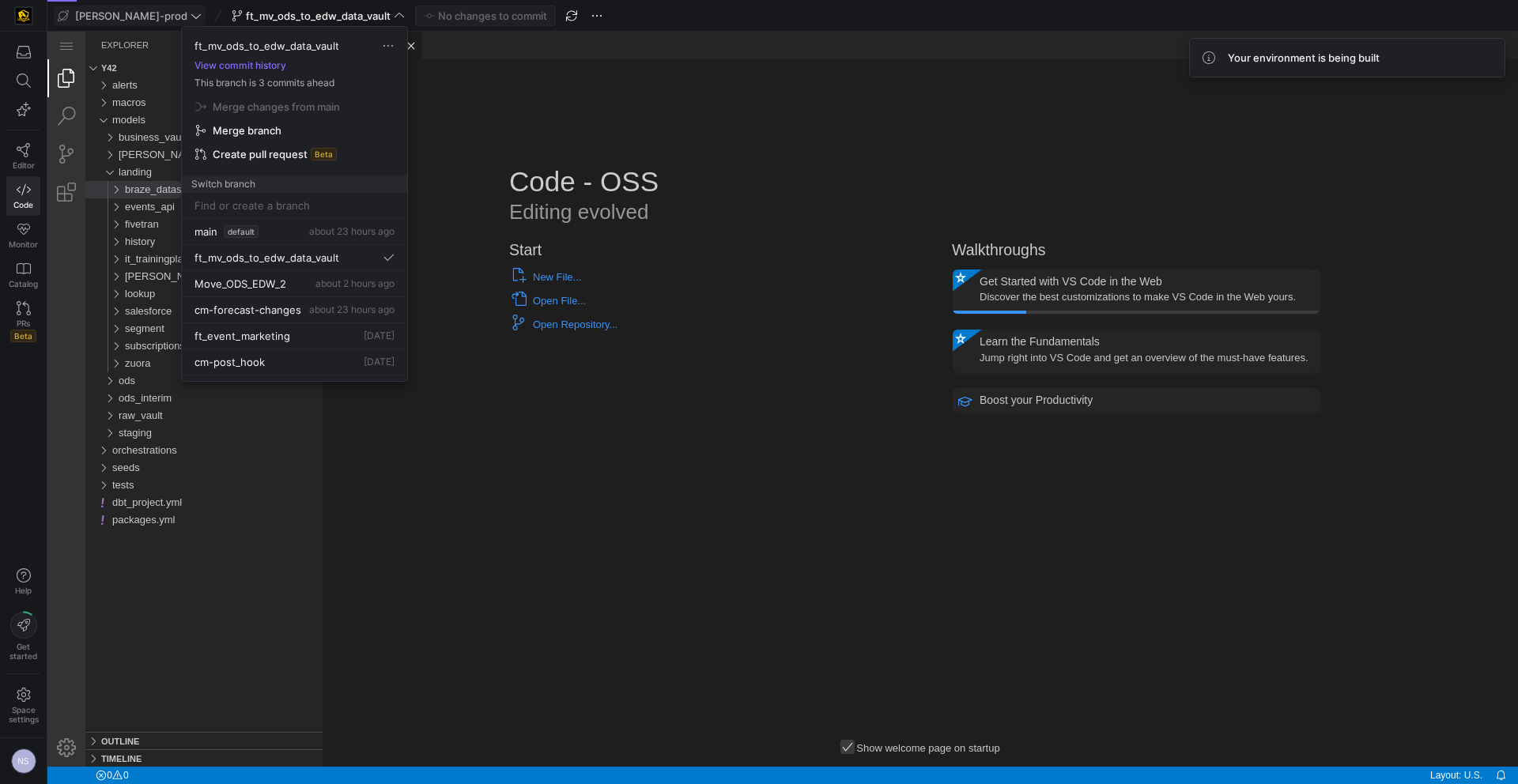
click at [659, 111] on div at bounding box center [759, 392] width 1518 height 784
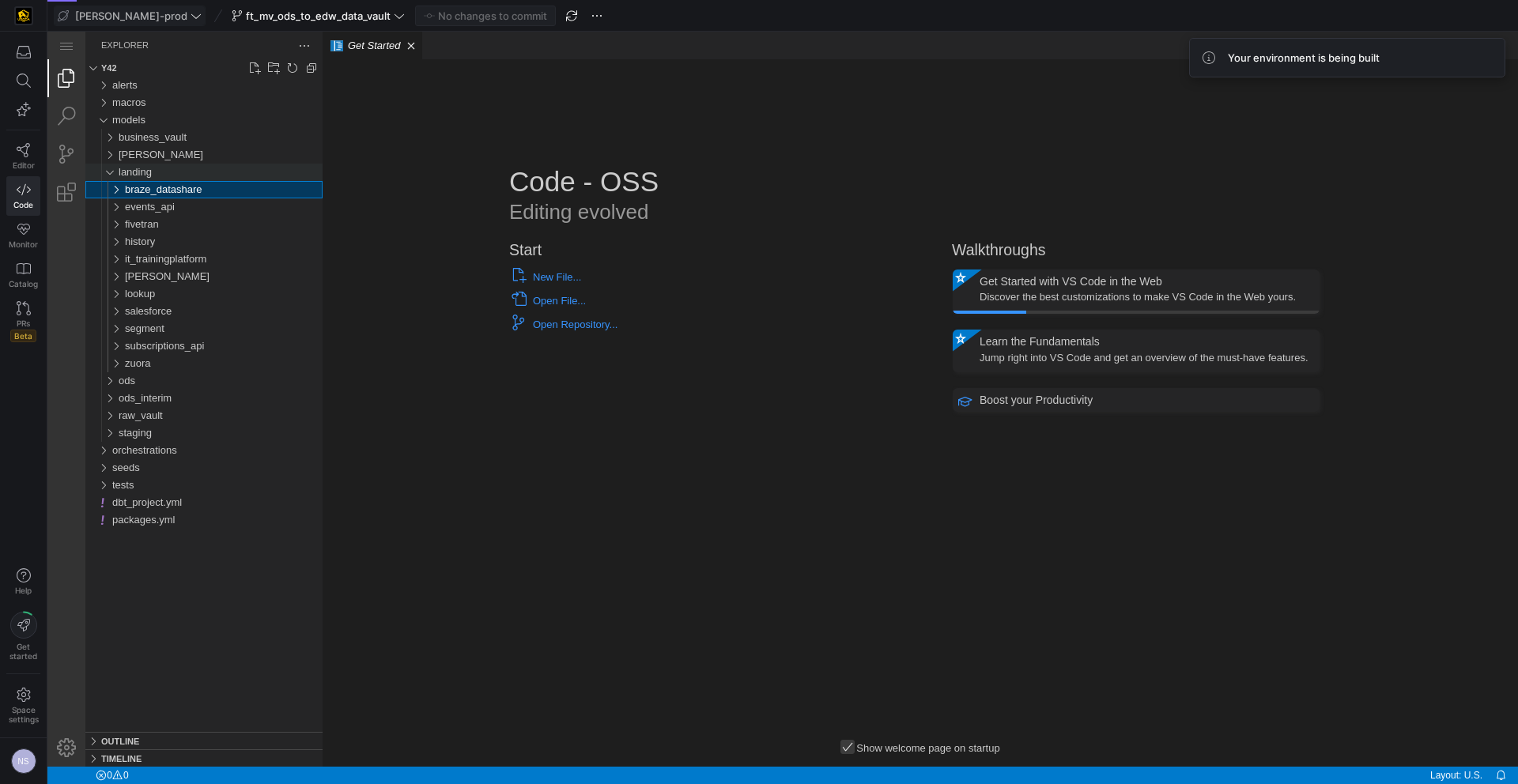
click at [152, 169] on span "landing" at bounding box center [135, 172] width 33 height 12
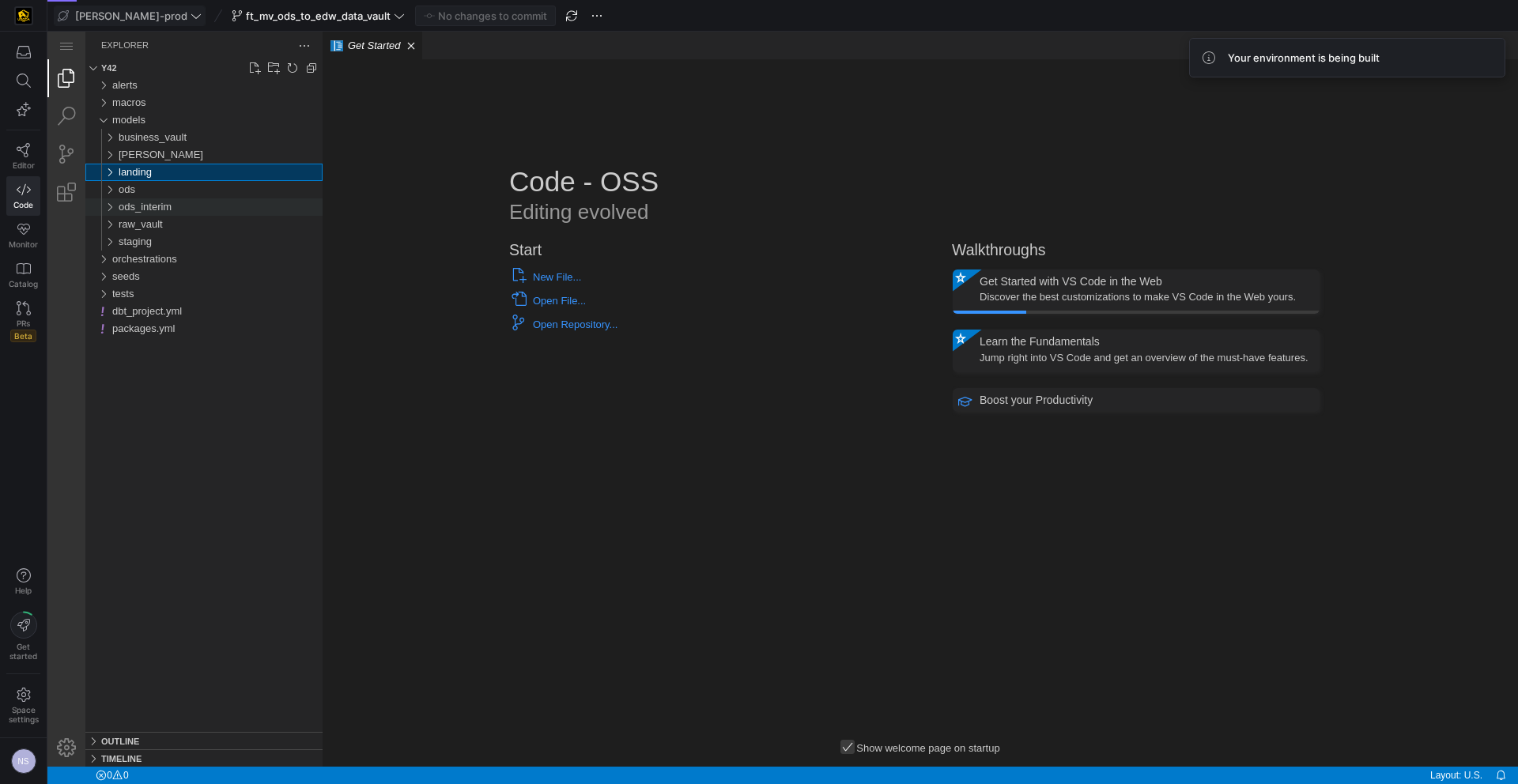
click at [155, 209] on span "ods_interim" at bounding box center [146, 207] width 53 height 12
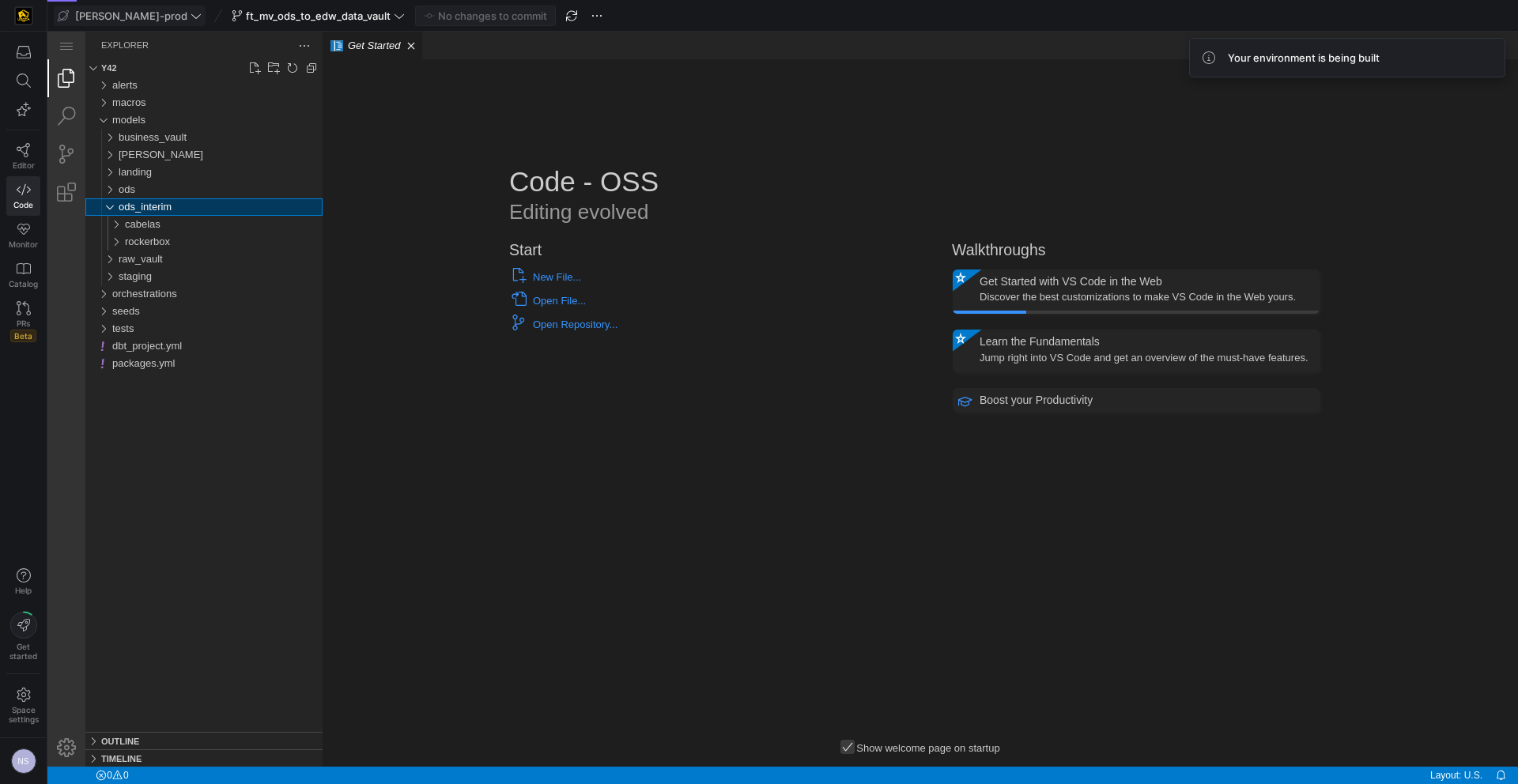
click at [160, 207] on span "ods_interim" at bounding box center [146, 207] width 53 height 12
click at [159, 192] on div "ods" at bounding box center [221, 190] width 204 height 17
click at [172, 203] on div "cabelas" at bounding box center [223, 207] width 198 height 17
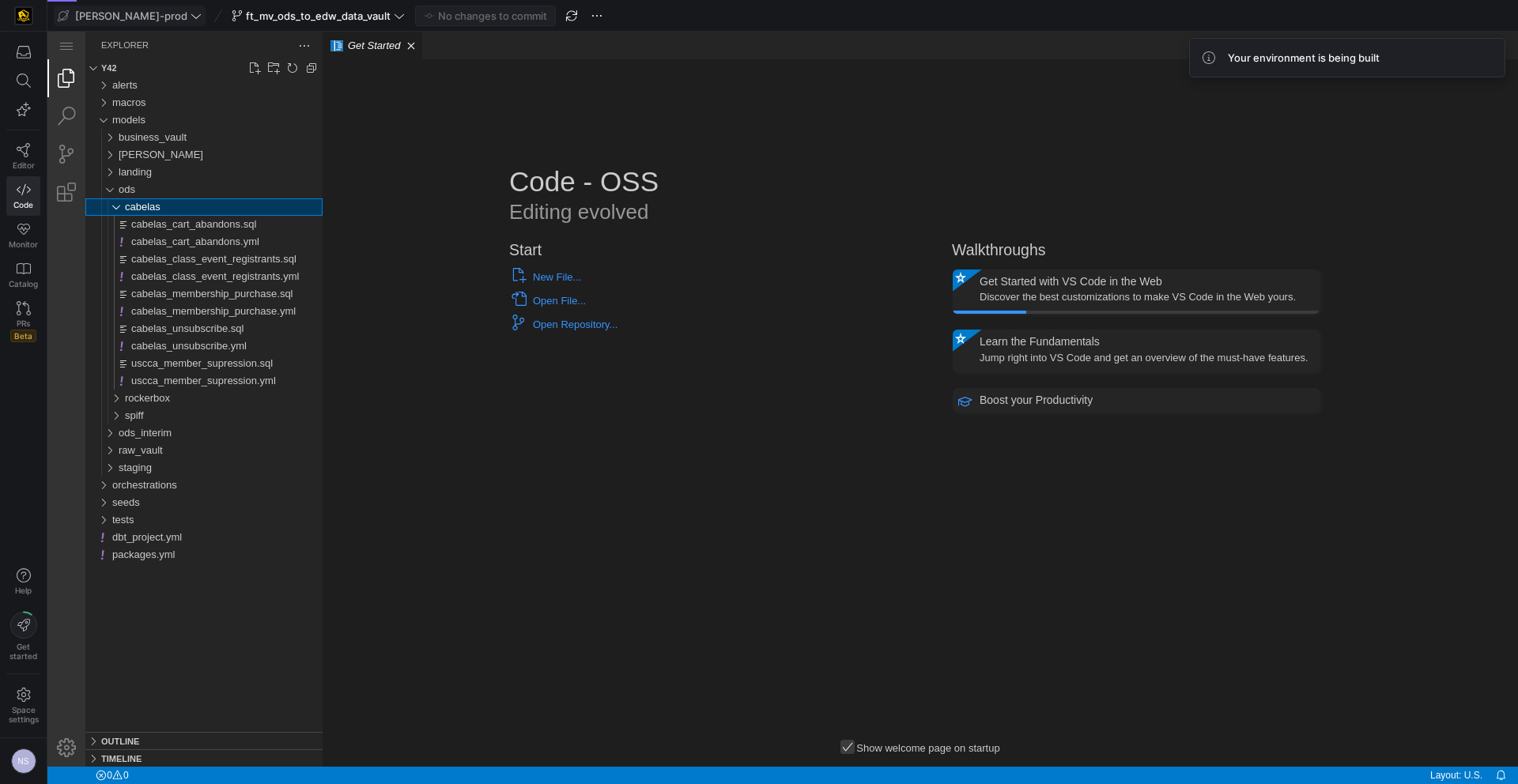
click at [172, 203] on div "cabelas" at bounding box center [223, 207] width 198 height 17
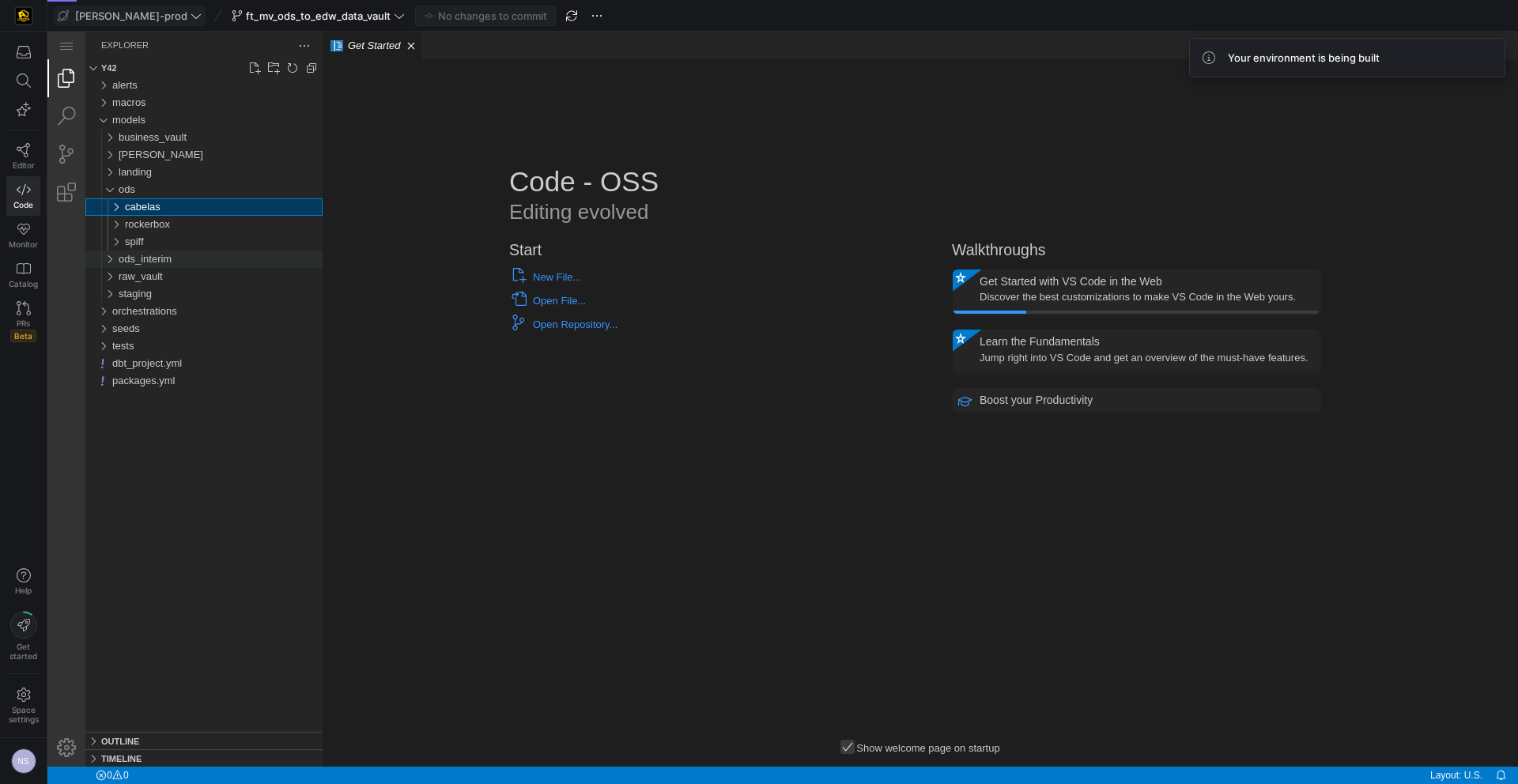
click at [159, 258] on span "ods_interim" at bounding box center [146, 259] width 53 height 12
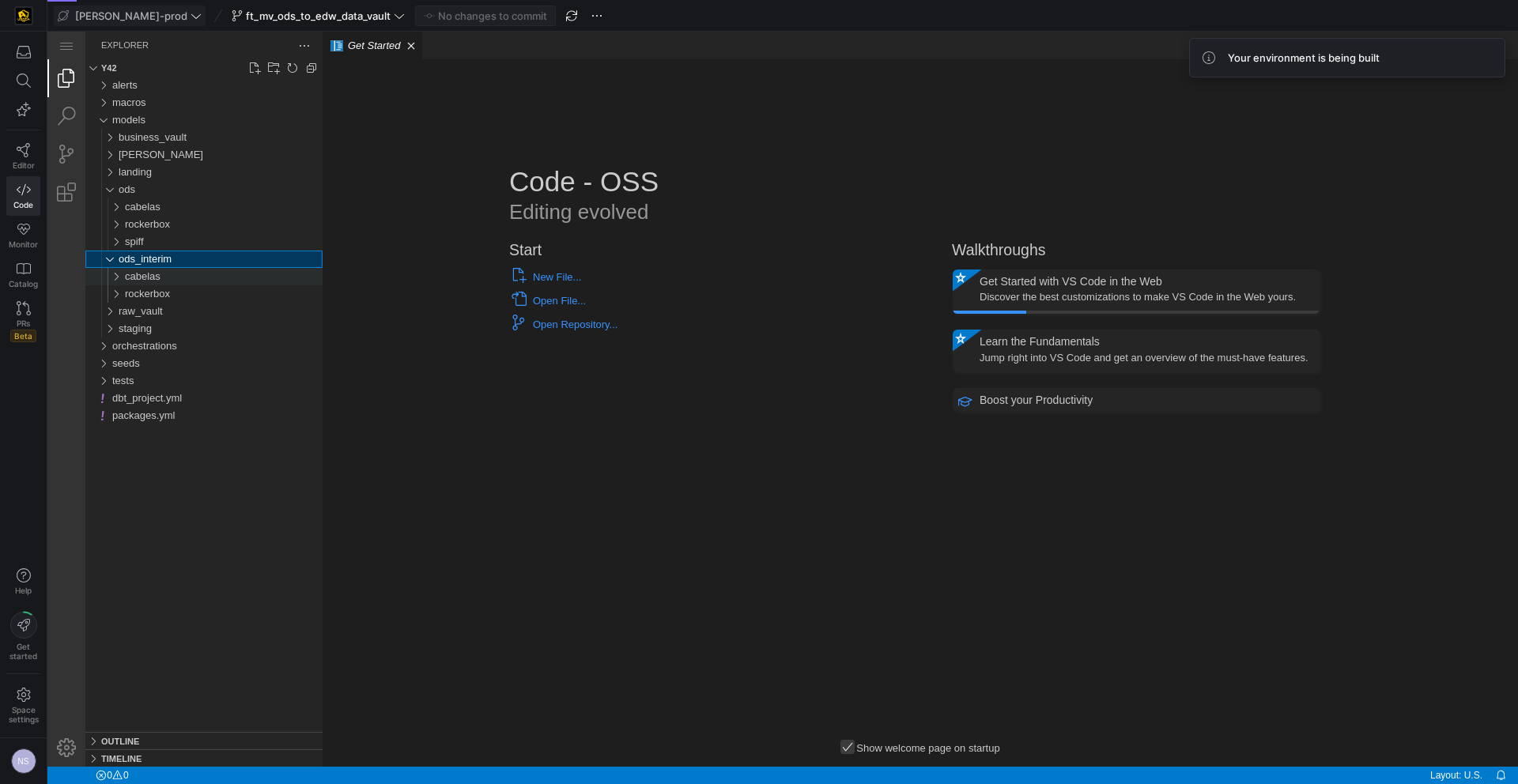
click at [165, 280] on div "cabelas" at bounding box center [223, 276] width 198 height 17
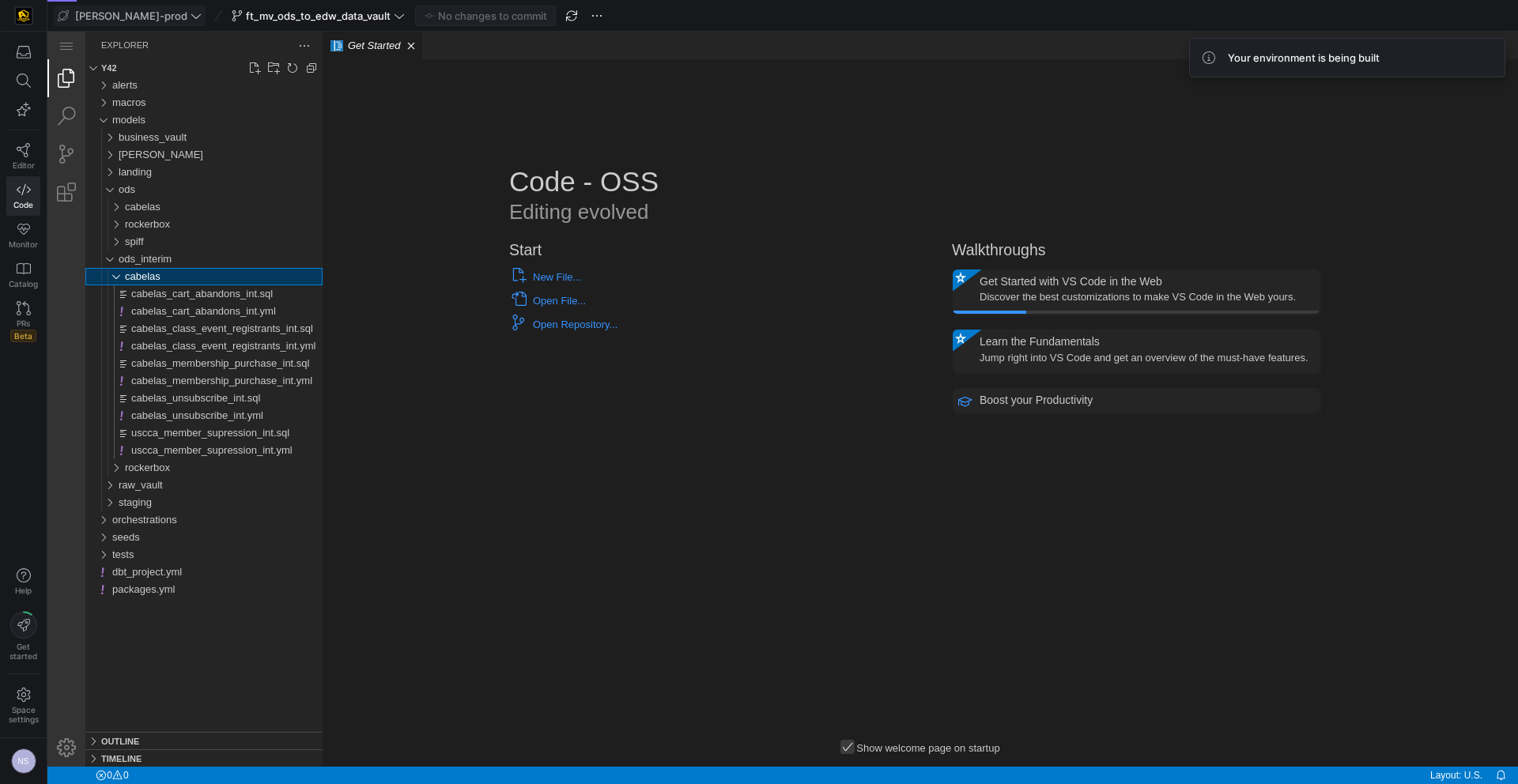
click at [169, 276] on div "cabelas" at bounding box center [223, 276] width 198 height 17
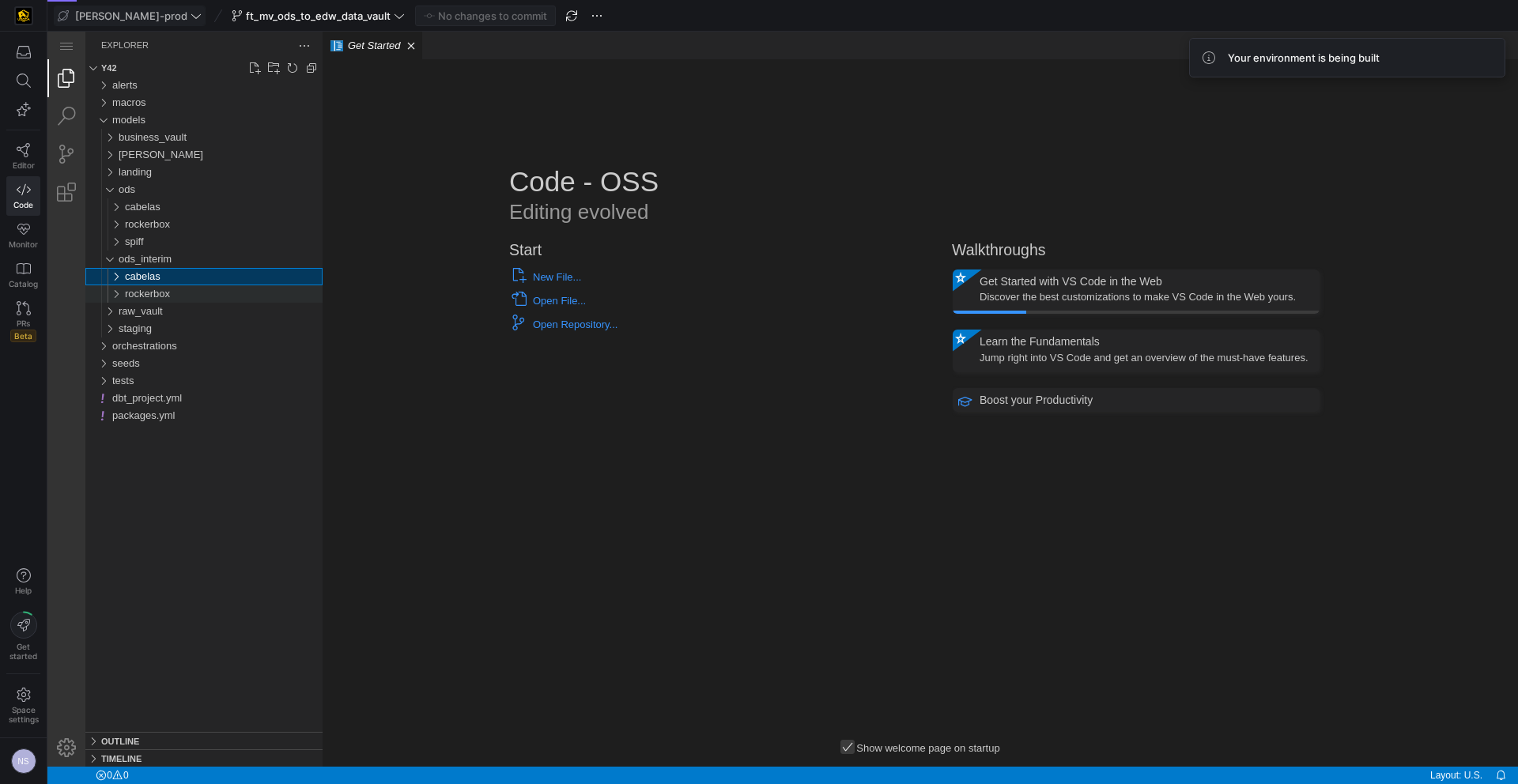
click at [162, 294] on span "rockerbox" at bounding box center [147, 294] width 45 height 12
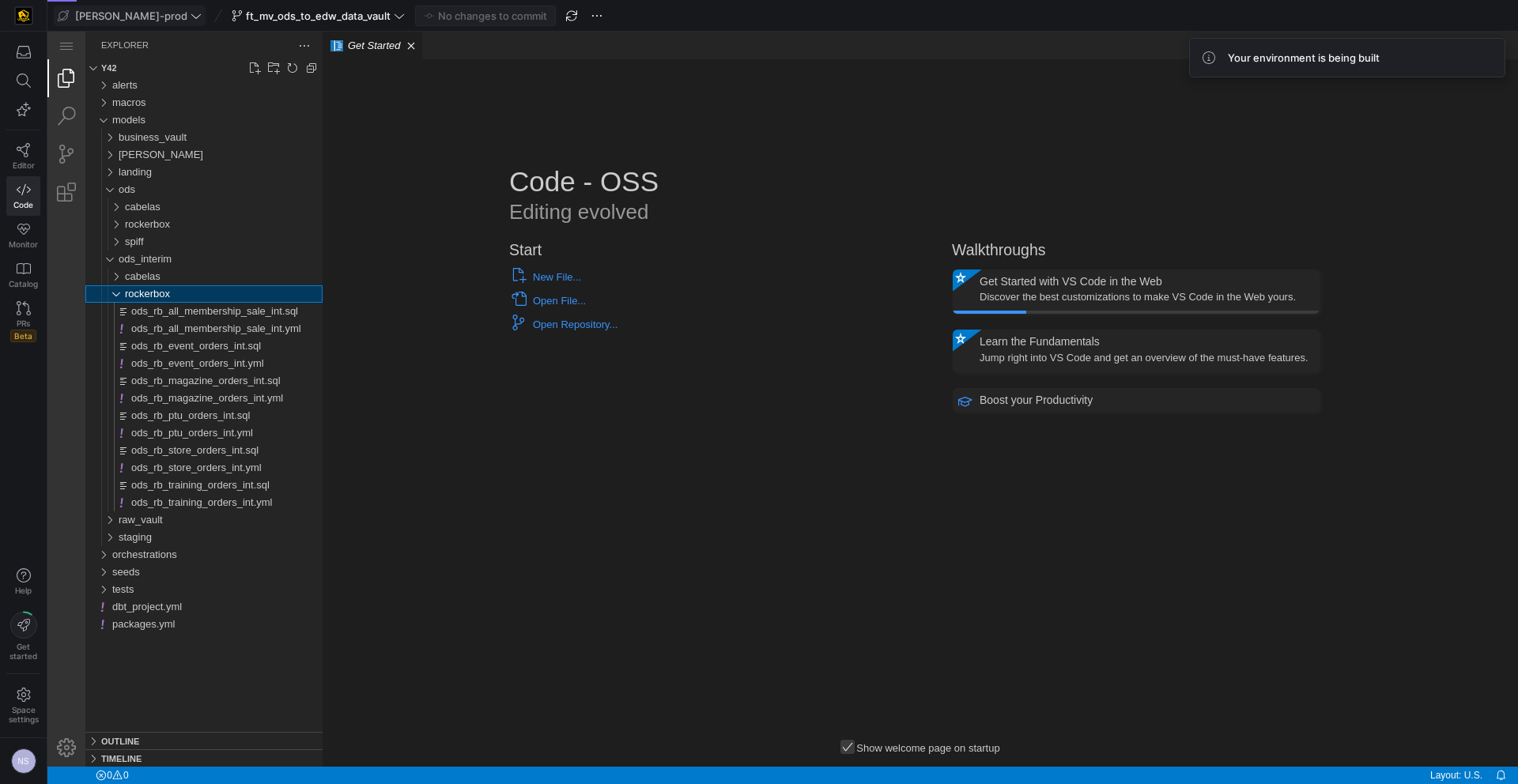
click at [169, 294] on span "rockerbox" at bounding box center [147, 294] width 45 height 12
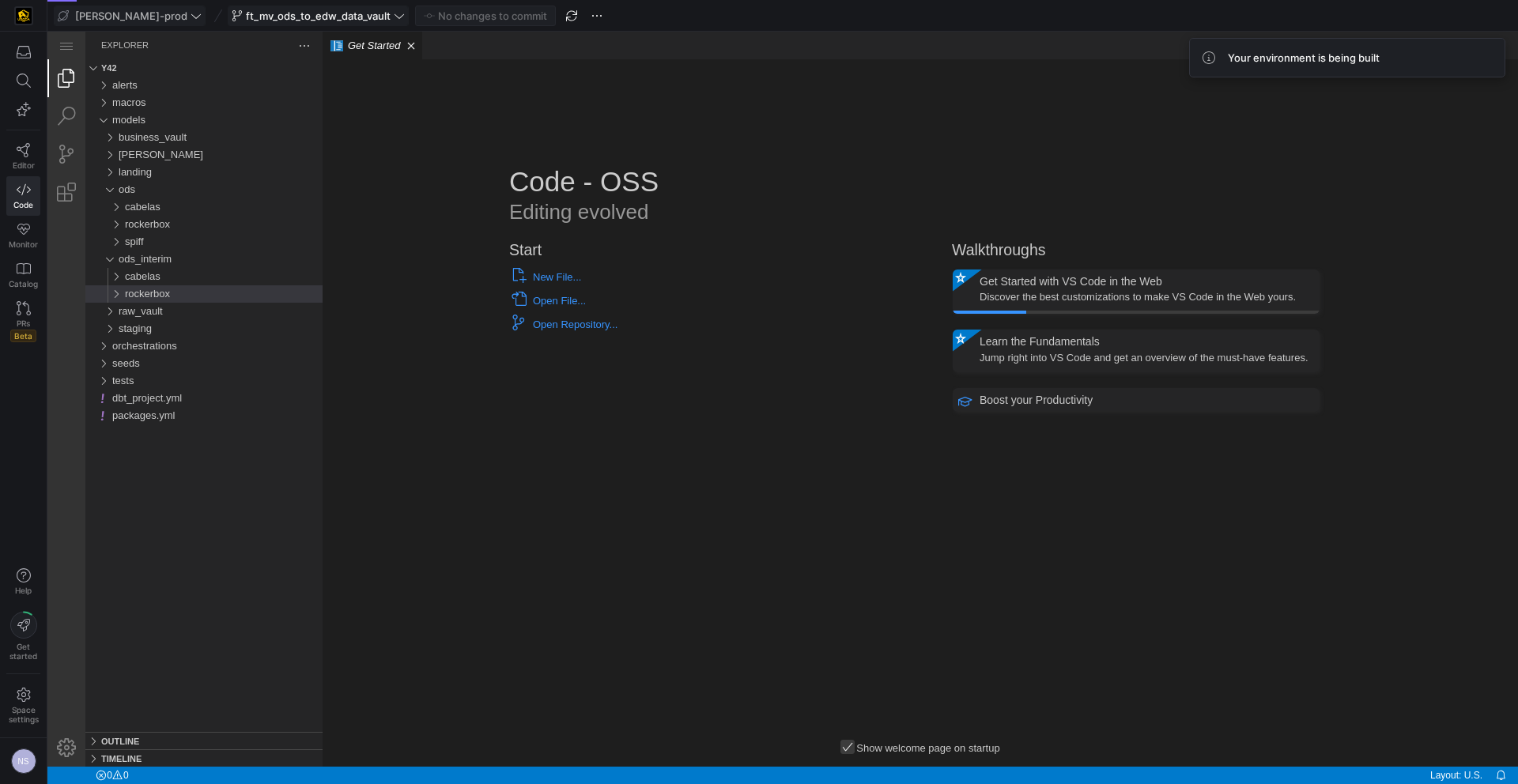
click at [246, 18] on span "ft_mv_ods_to_edw_data_vault" at bounding box center [318, 15] width 145 height 13
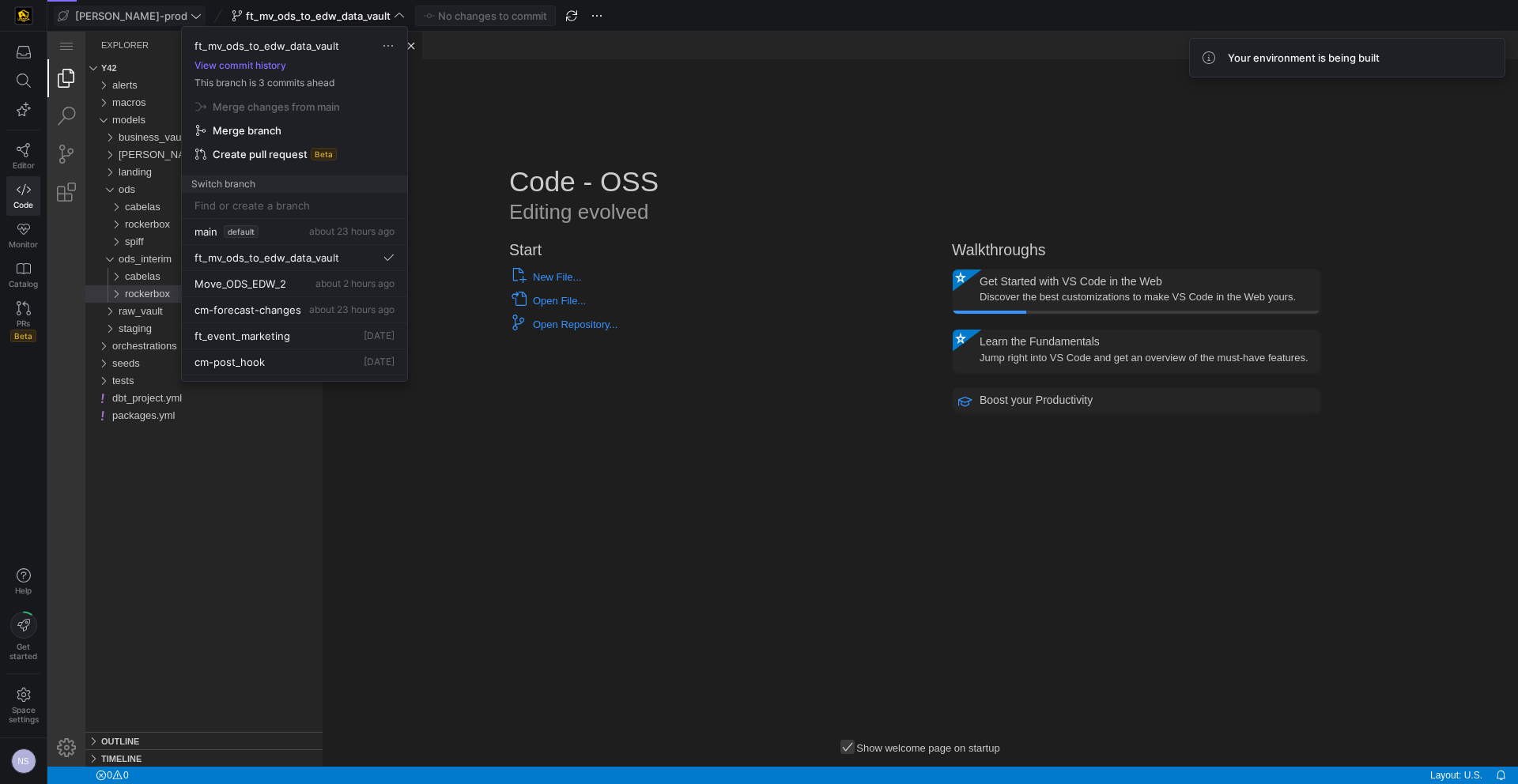
click at [908, 159] on div at bounding box center [759, 392] width 1518 height 784
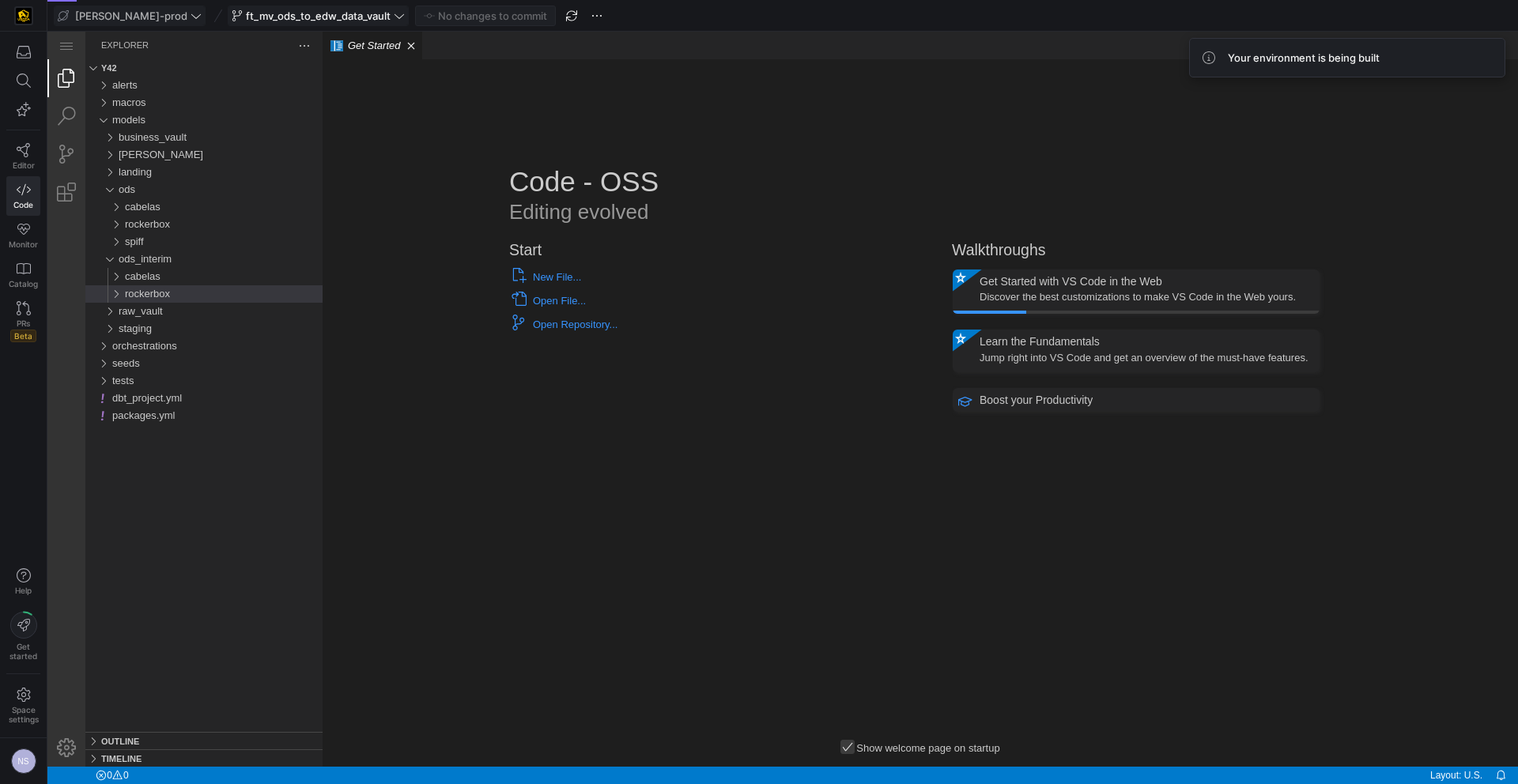
click at [272, 14] on span "ft_mv_ods_to_edw_data_vault" at bounding box center [318, 15] width 145 height 13
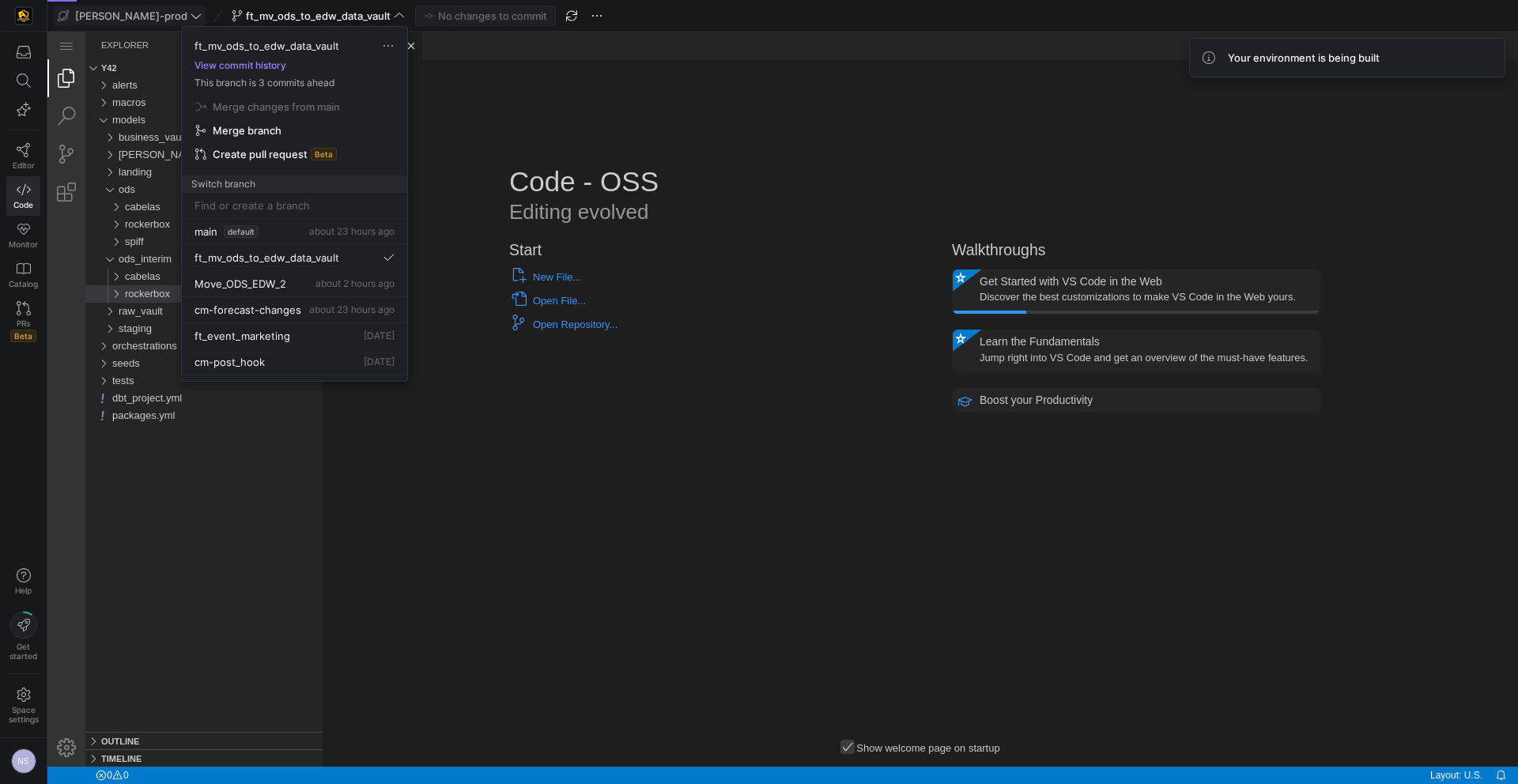
click at [255, 62] on button "View commit history" at bounding box center [240, 65] width 117 height 11
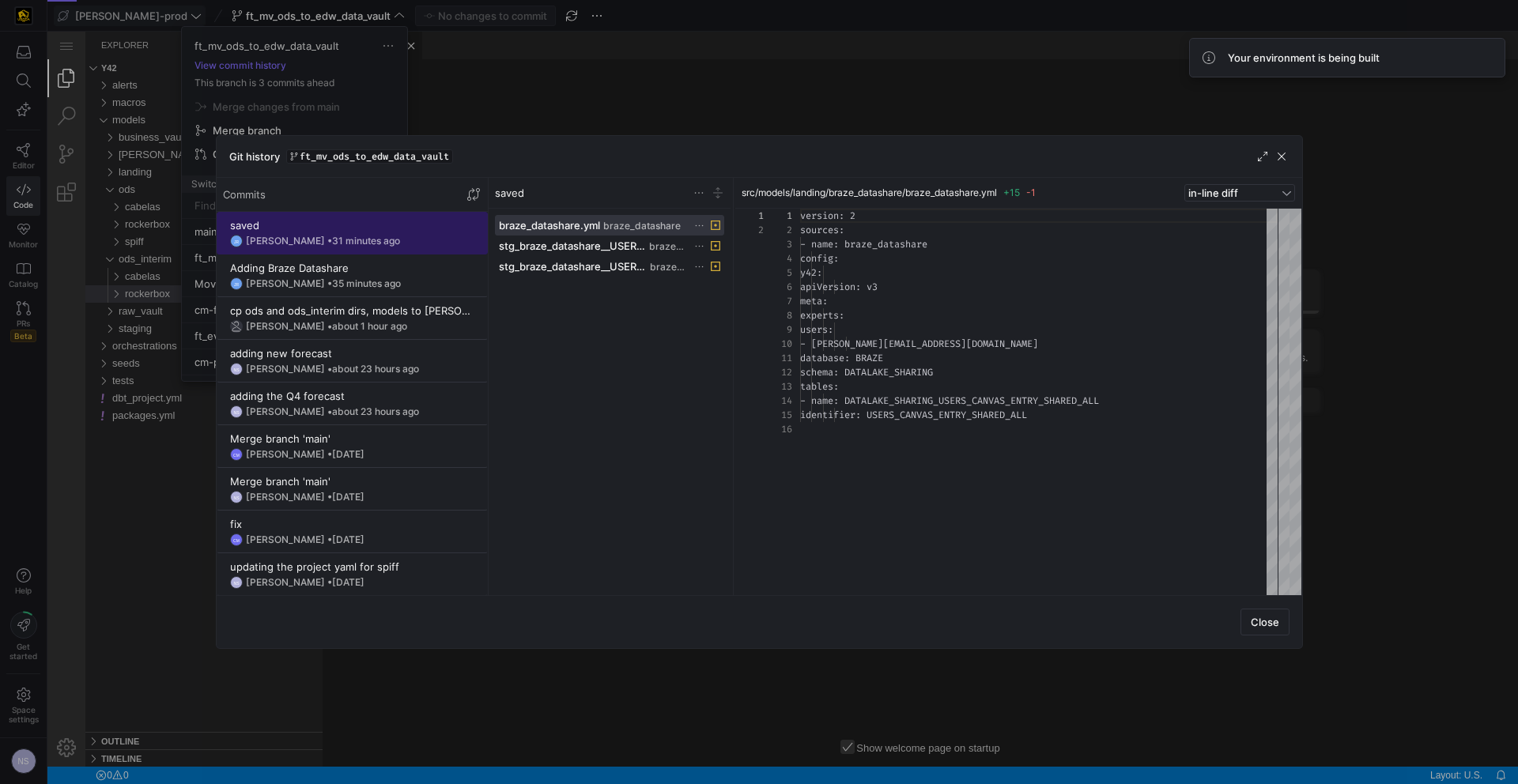
scroll to position [142, 0]
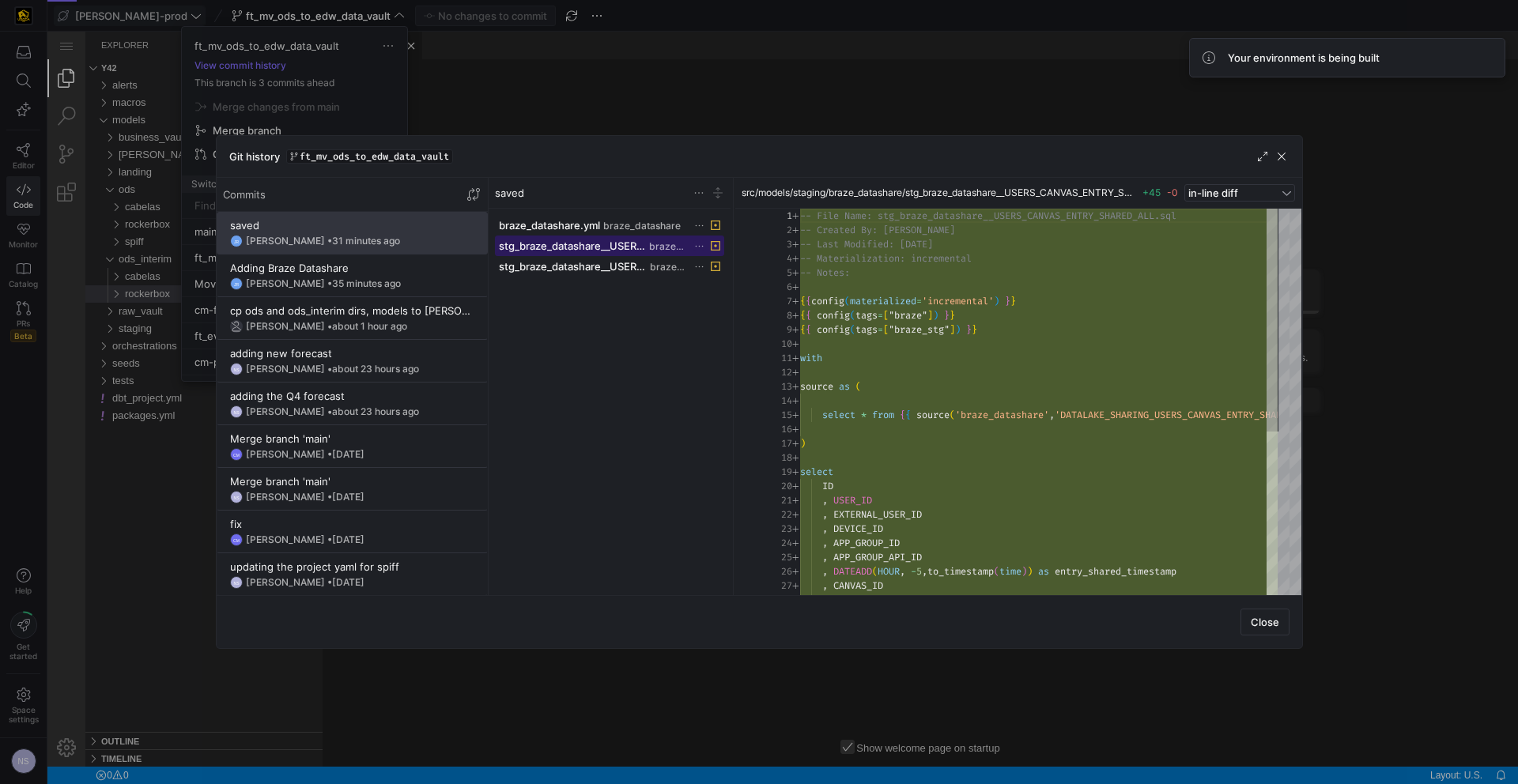
click at [609, 248] on span "stg_braze_datashare__USERS_CANVAS_ENTRY_SHARED_ALL.sql" at bounding box center [573, 246] width 148 height 13
click at [285, 281] on div "Jess Rabida • 35 minutes ago" at bounding box center [323, 283] width 155 height 11
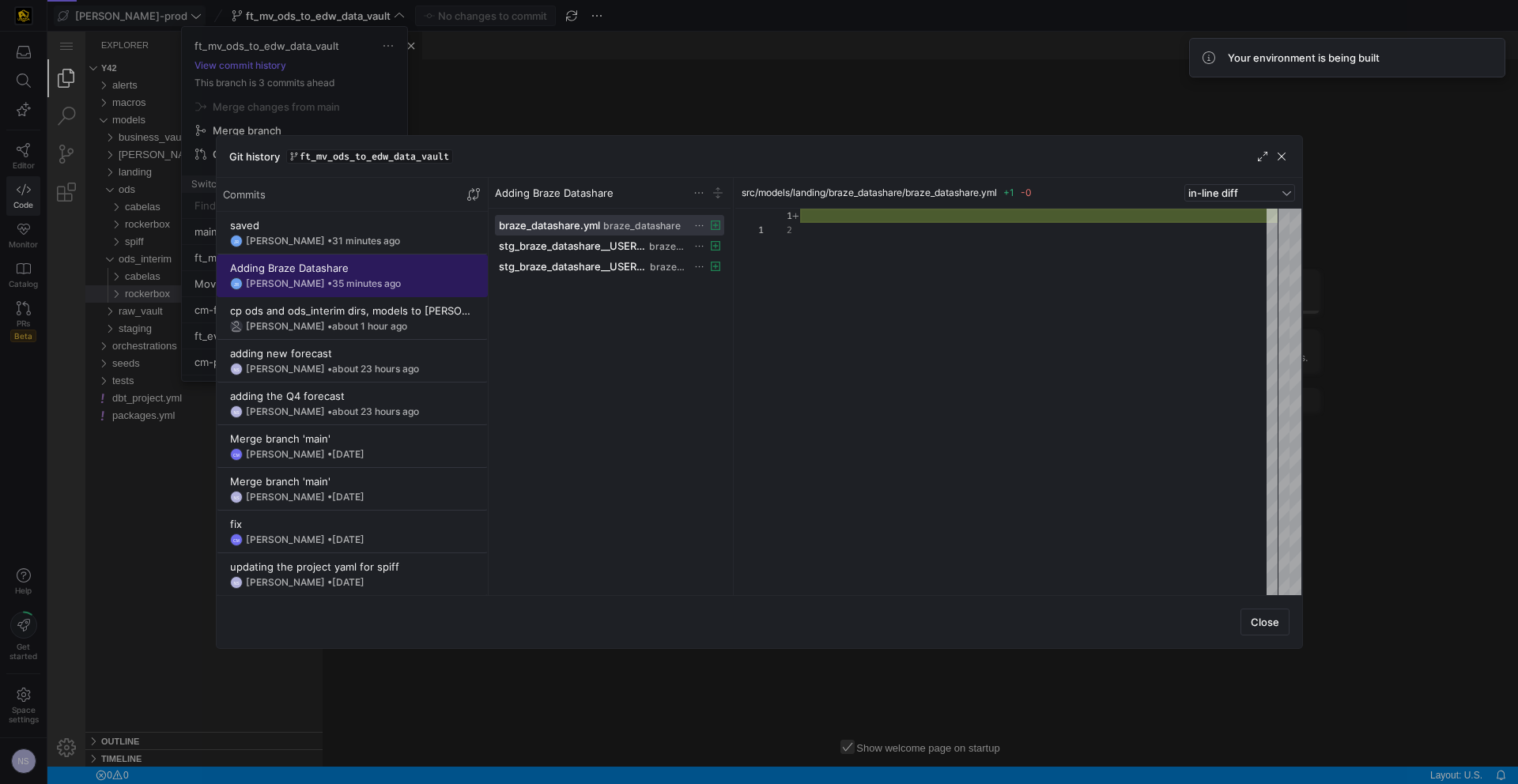
scroll to position [15, 0]
click at [291, 253] on span at bounding box center [352, 233] width 270 height 41
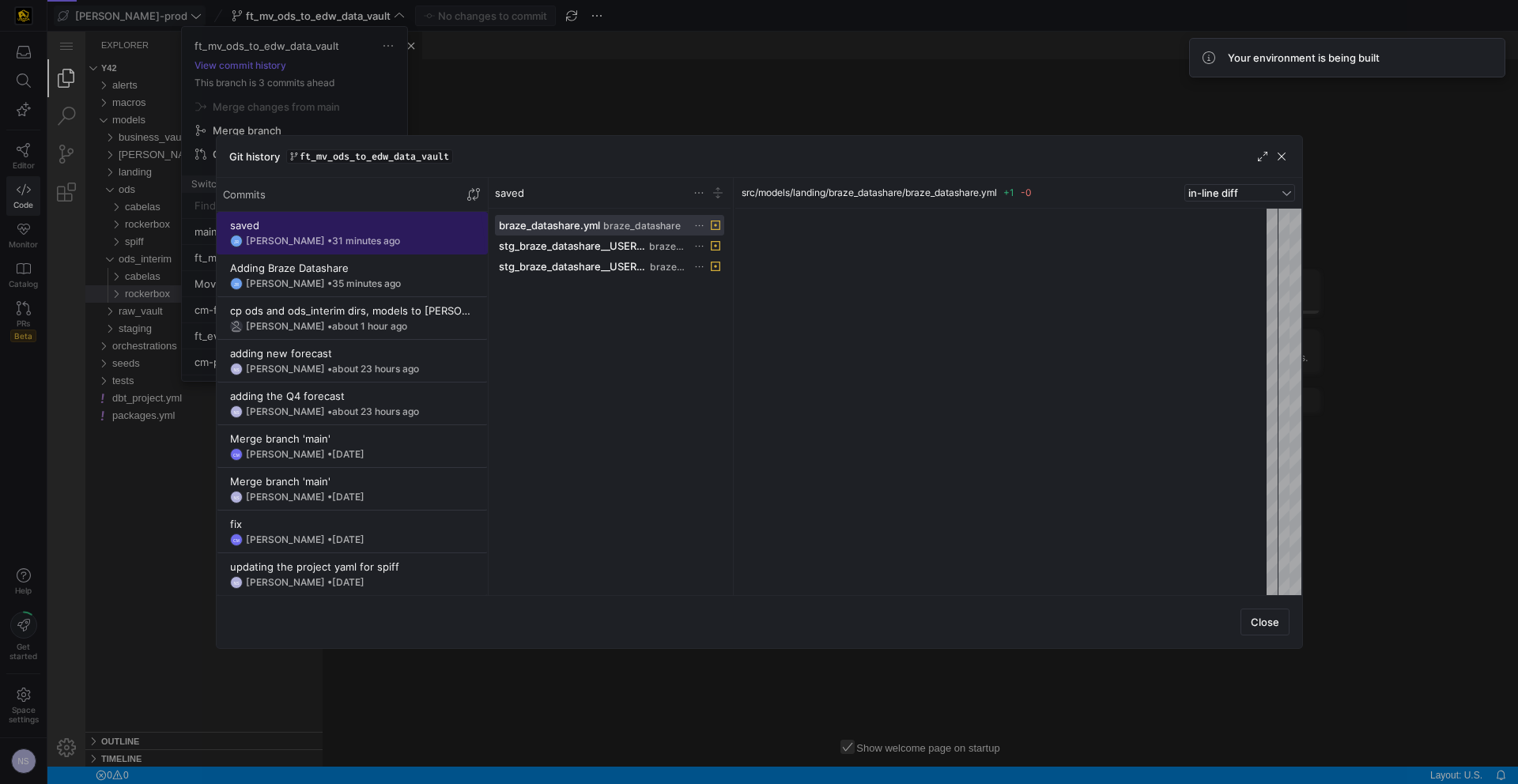
scroll to position [142, 0]
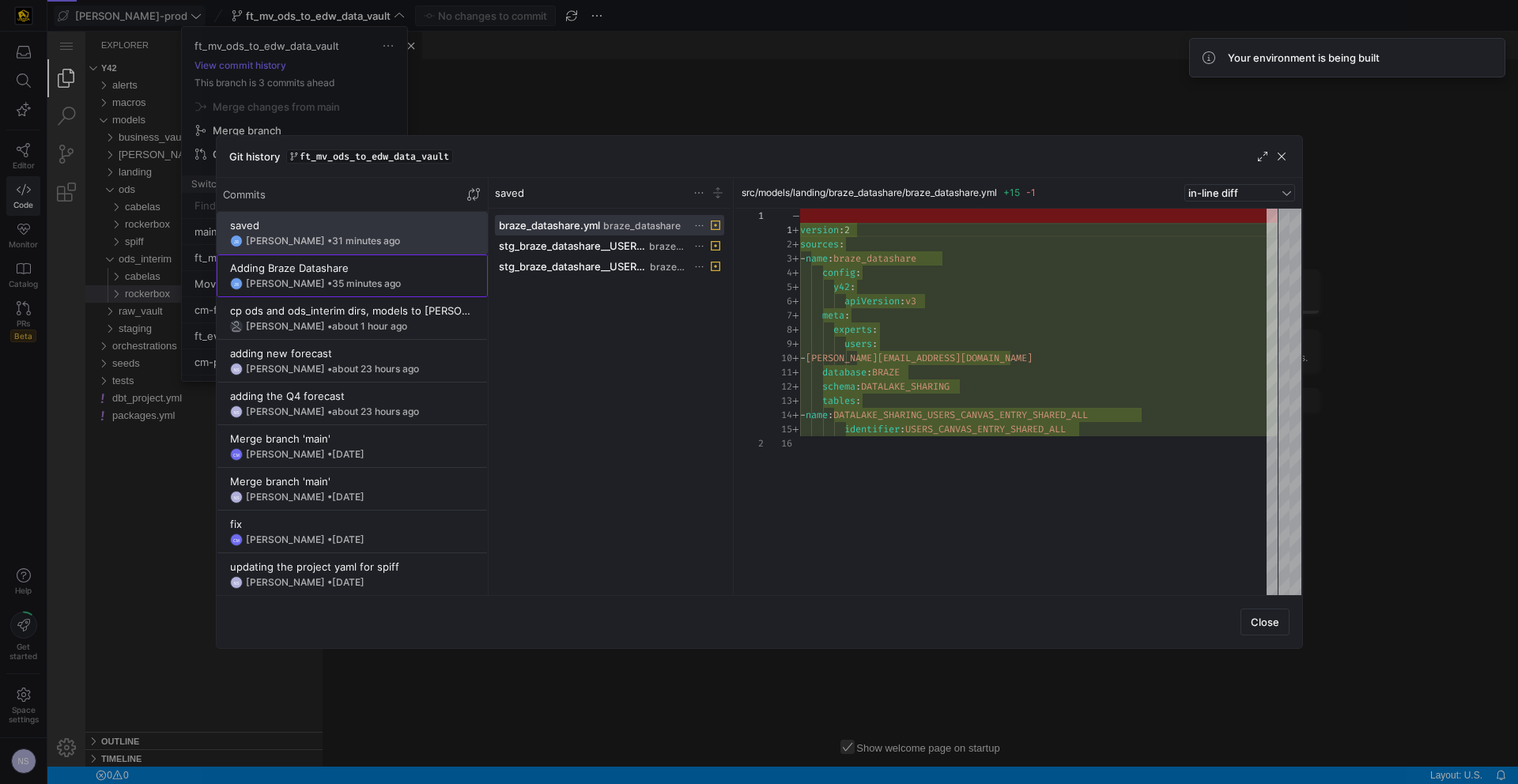
click at [293, 281] on div "Jess Rabida • 35 minutes ago" at bounding box center [323, 283] width 155 height 11
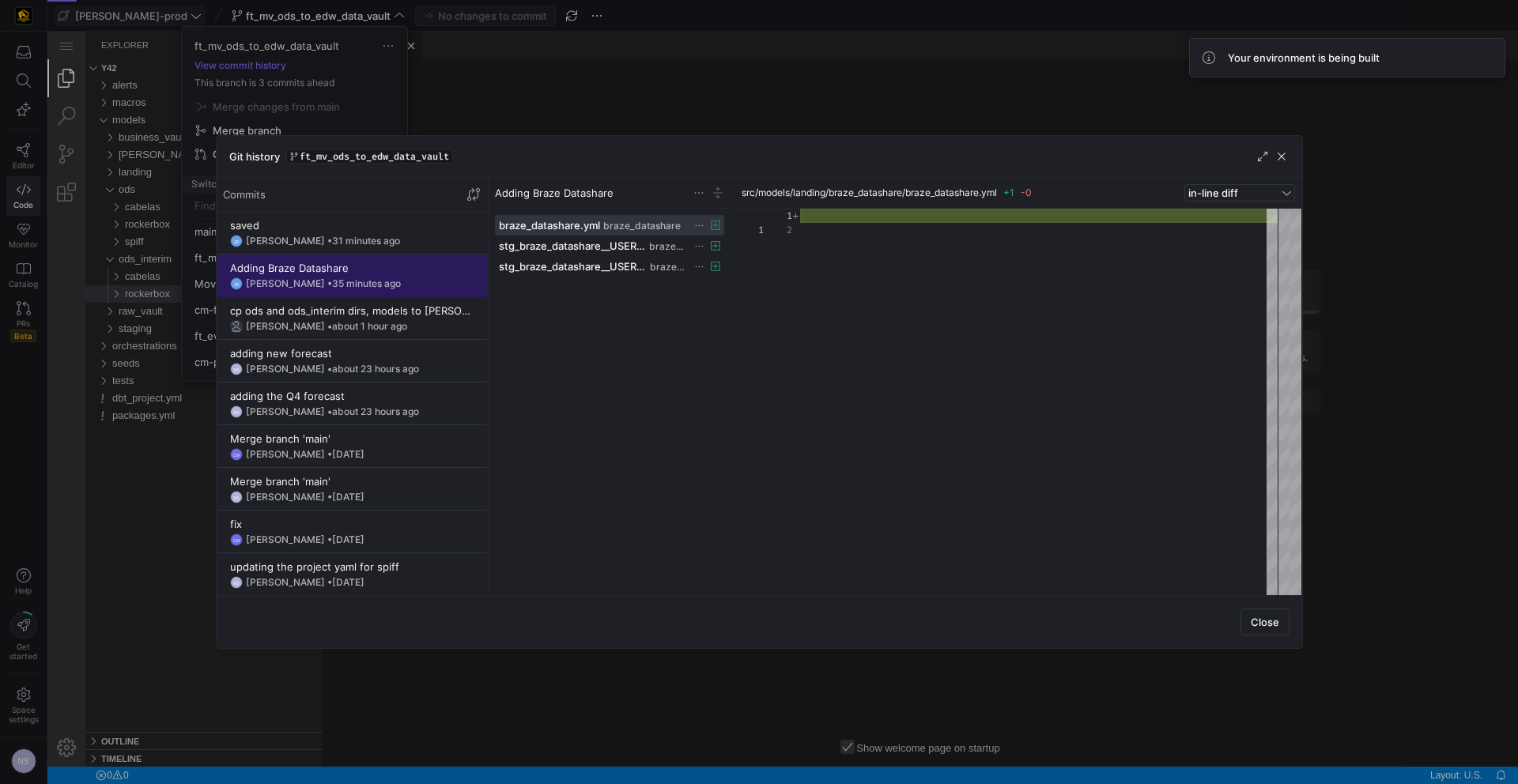
scroll to position [15, 0]
click at [299, 236] on div "Jess Rabida • 31 minutes ago" at bounding box center [323, 241] width 154 height 11
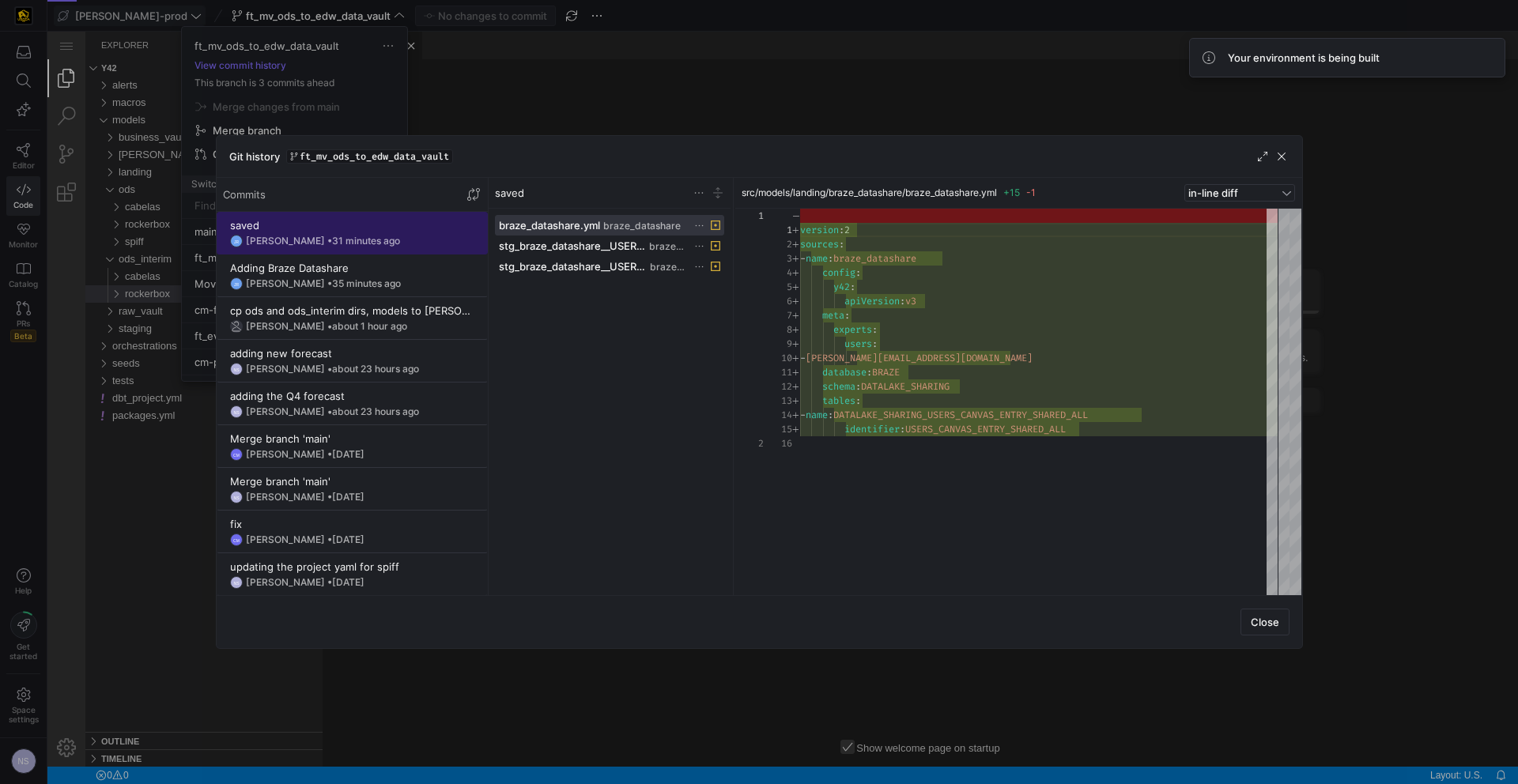
scroll to position [142, 0]
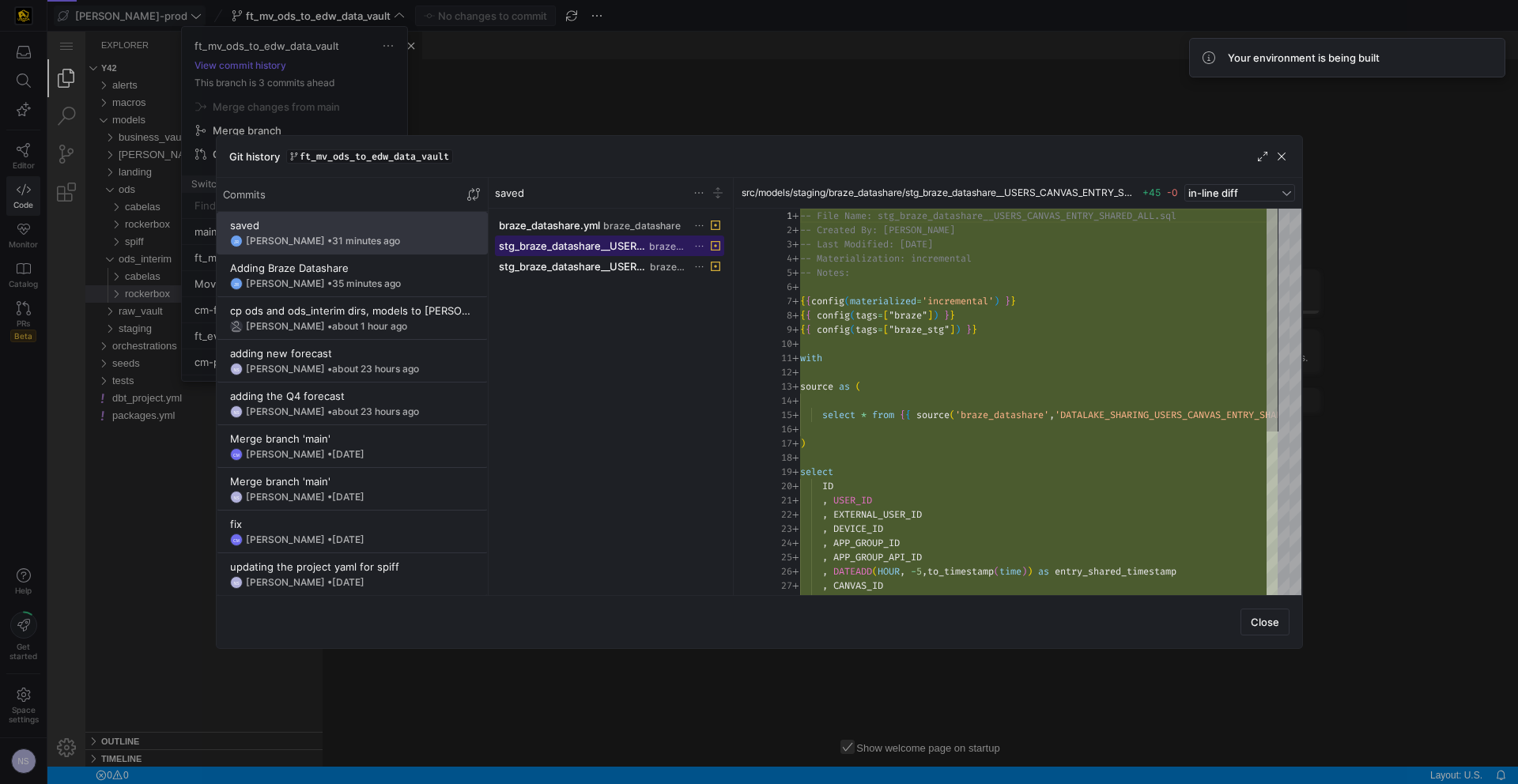
click at [596, 248] on span "stg_braze_datashare__USERS_CANVAS_ENTRY_SHARED_ALL.sql" at bounding box center [573, 246] width 148 height 13
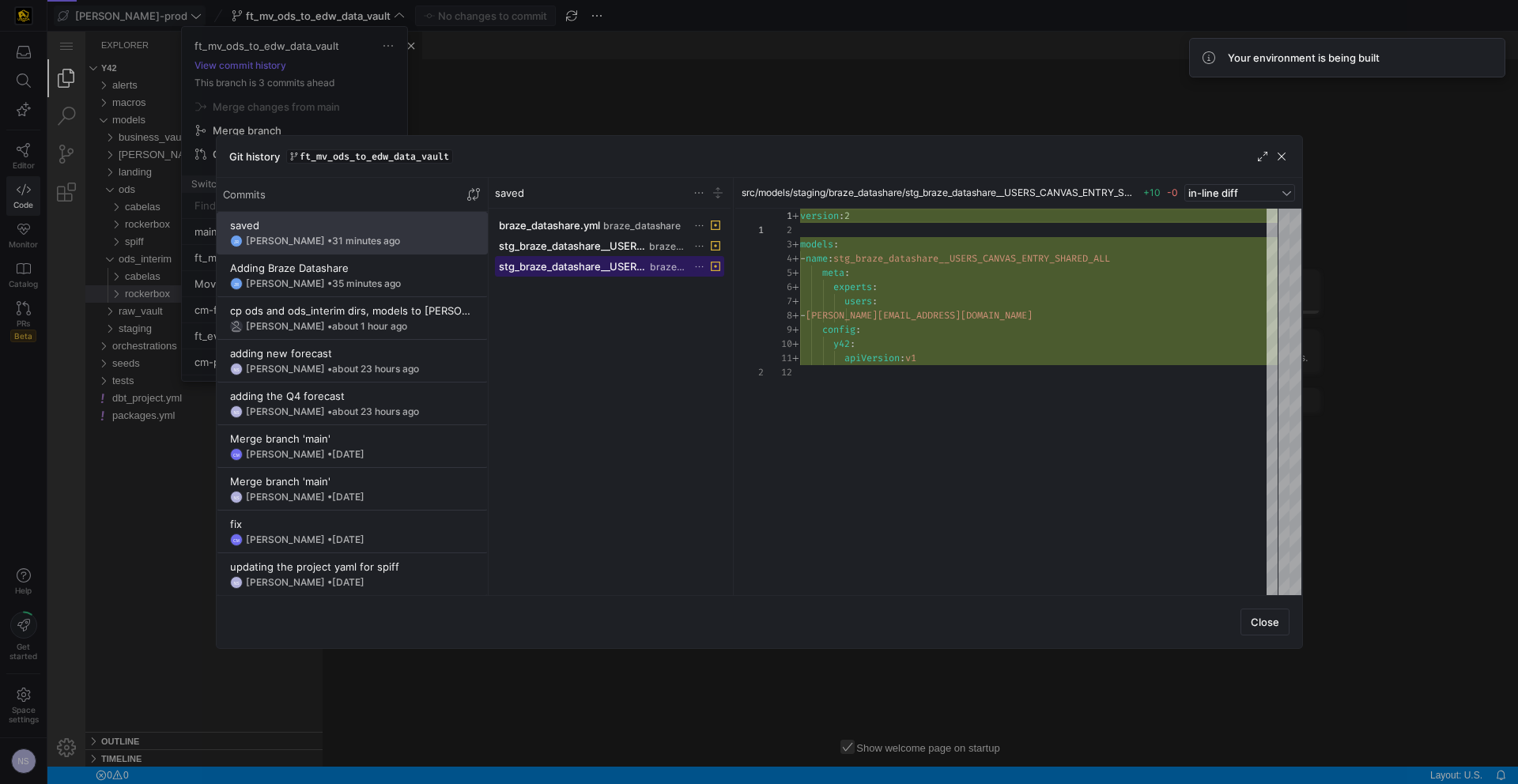
click at [603, 266] on span "stg_braze_datashare__USERS_CANVAS_ENTRY_SHARED_ALL.yml" at bounding box center [573, 266] width 148 height 13
click at [1030, 254] on div "version : 2 models : - name : stg_braze_datashare__USERS_CANVAS_ENTRY_SHARED_AL…" at bounding box center [1039, 402] width 478 height 387
click at [532, 69] on div at bounding box center [759, 392] width 1518 height 784
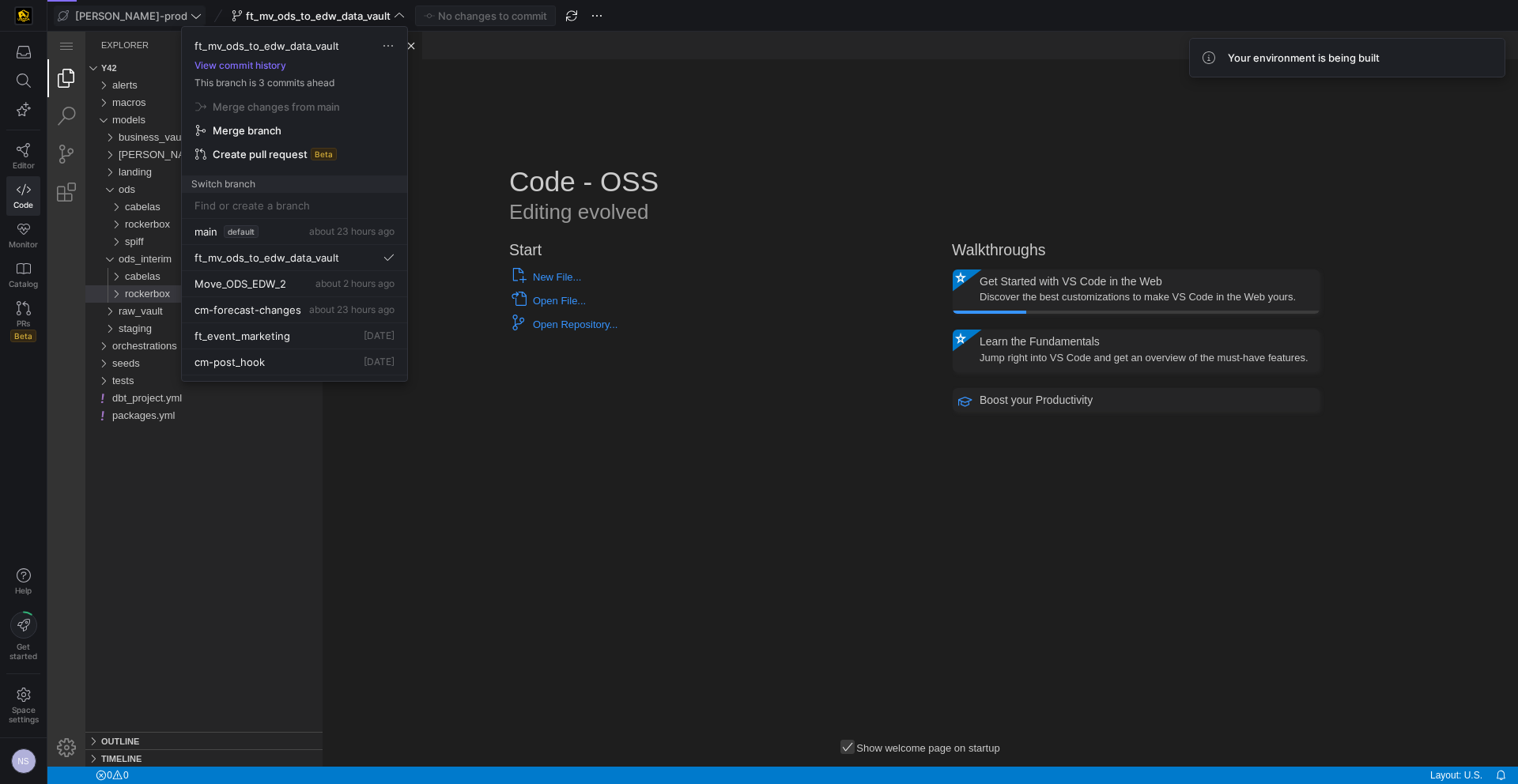
click at [513, 94] on div at bounding box center [759, 392] width 1518 height 784
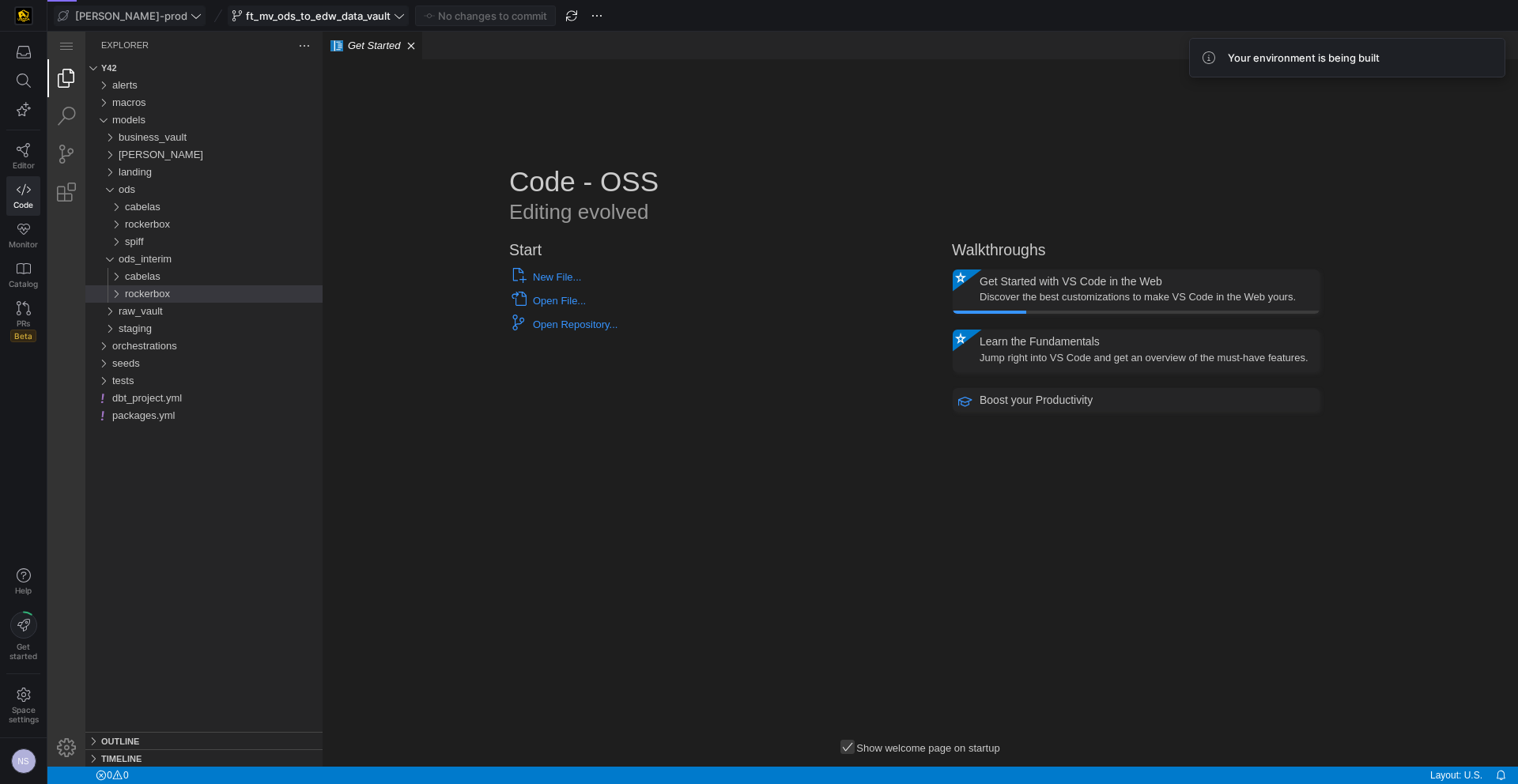
click at [247, 16] on span "ft_mv_ods_to_edw_data_vault" at bounding box center [318, 15] width 145 height 13
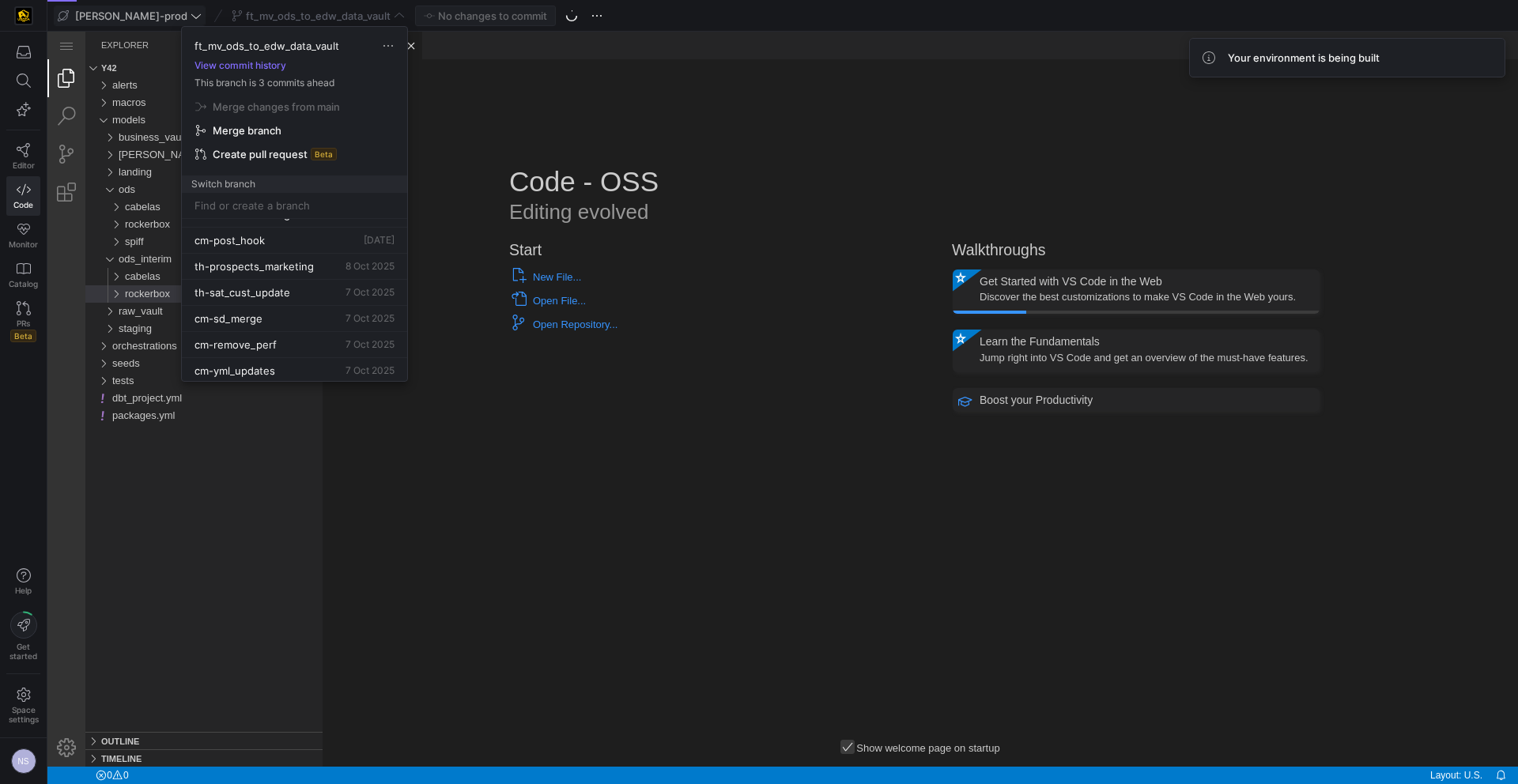
scroll to position [0, 0]
click at [251, 240] on button "main default about 23 hours ago" at bounding box center [294, 232] width 225 height 26
